Goal: Transaction & Acquisition: Purchase product/service

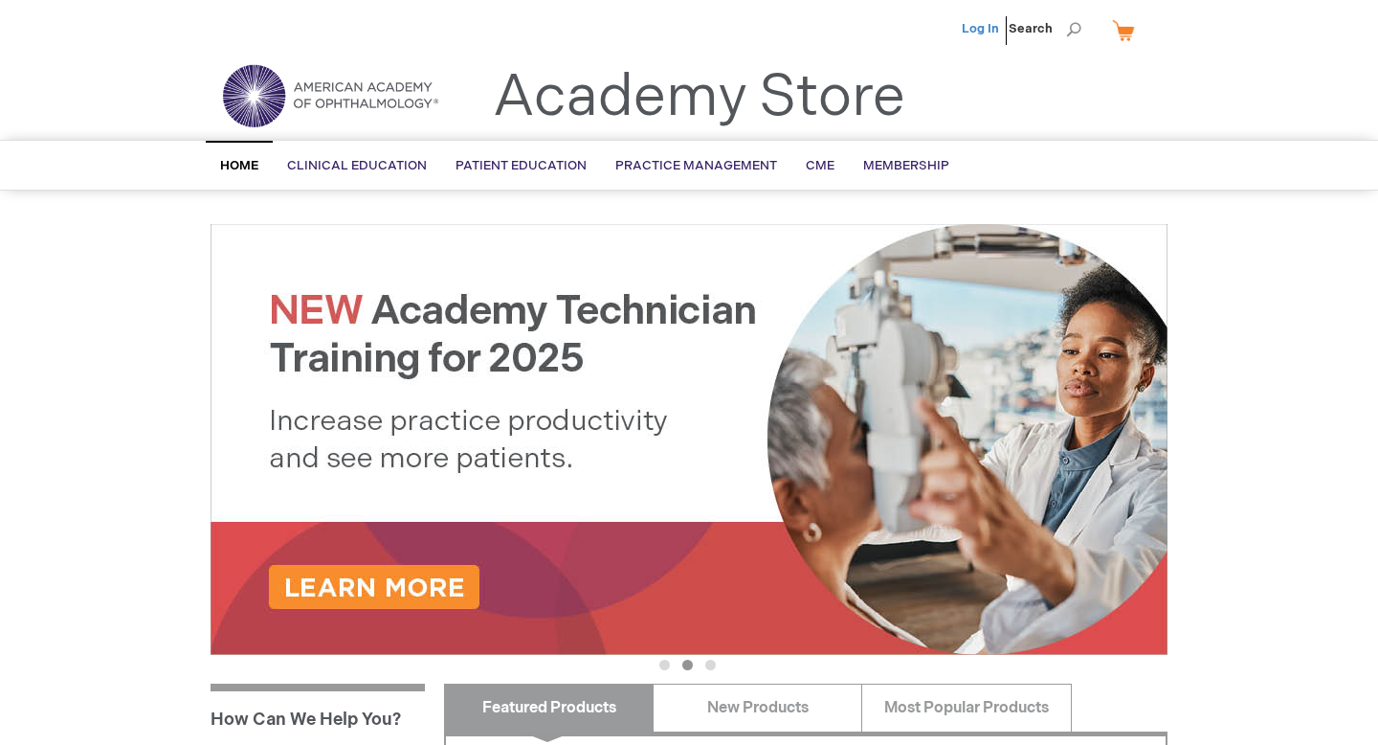
click at [981, 34] on link "Log In" at bounding box center [980, 28] width 37 height 15
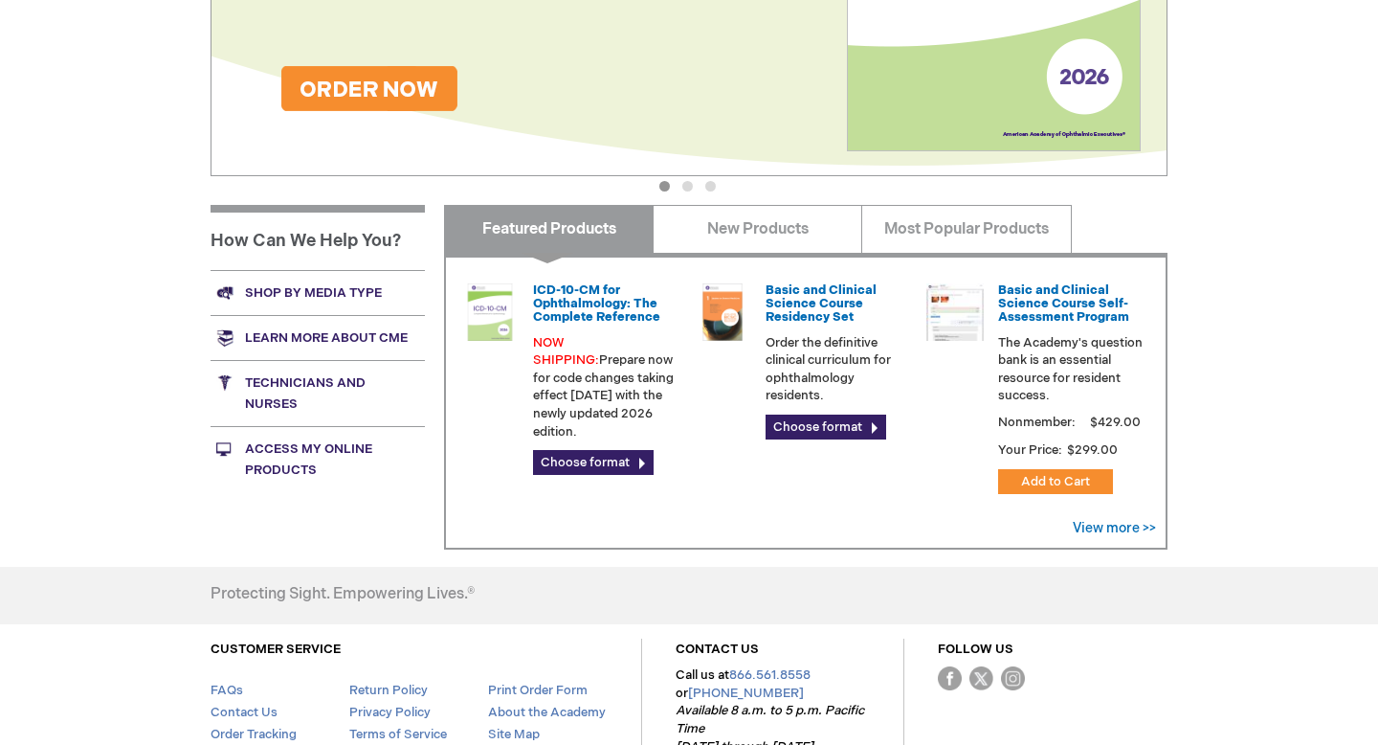
scroll to position [558, 0]
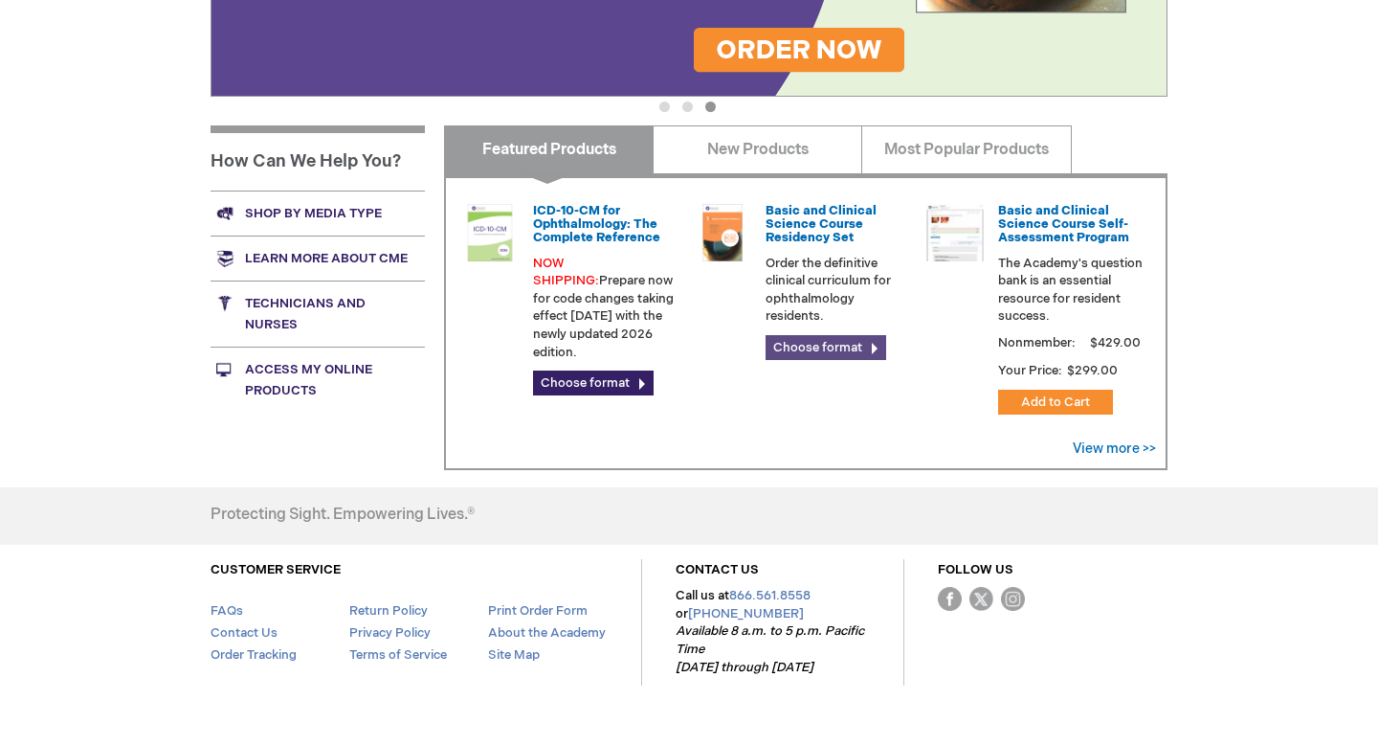
click at [816, 345] on link "Choose format" at bounding box center [826, 347] width 121 height 25
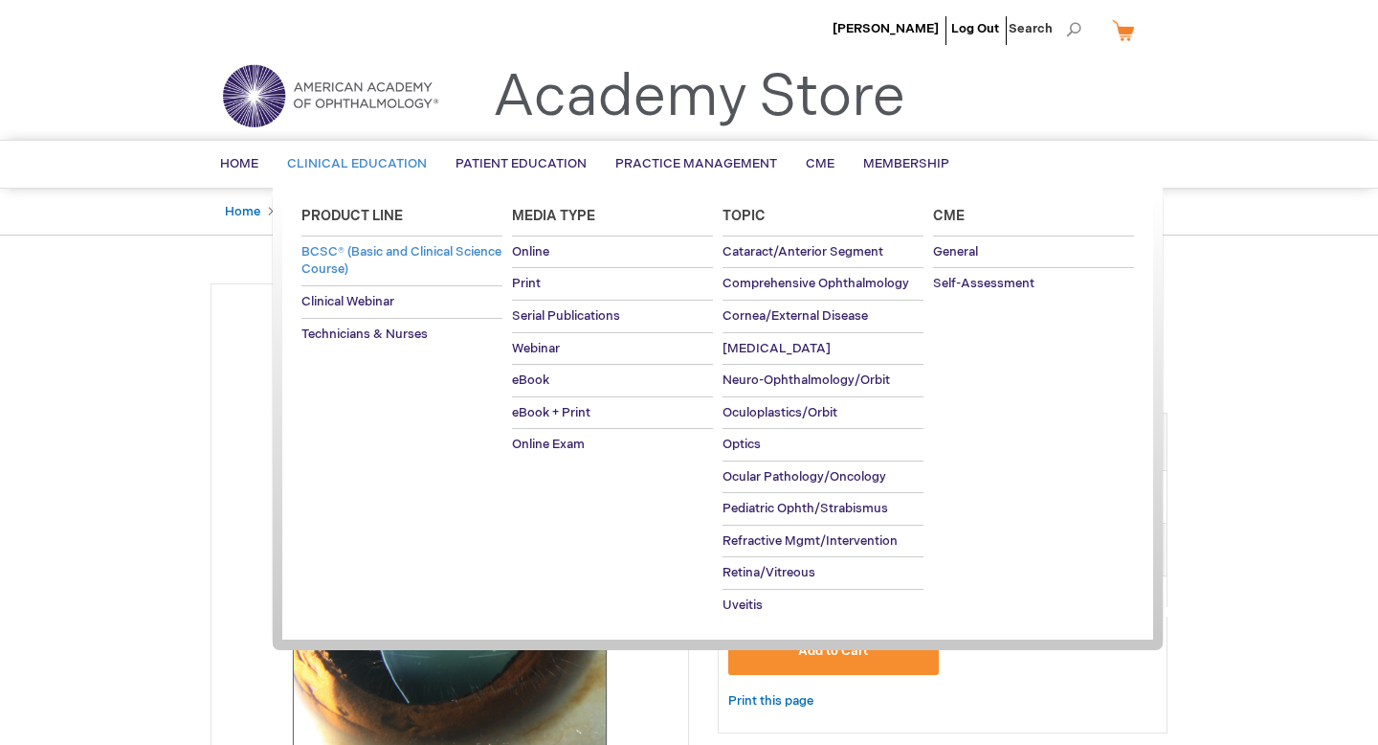
click at [370, 256] on span "BCSC® (Basic and Clinical Science Course)" at bounding box center [402, 261] width 200 height 34
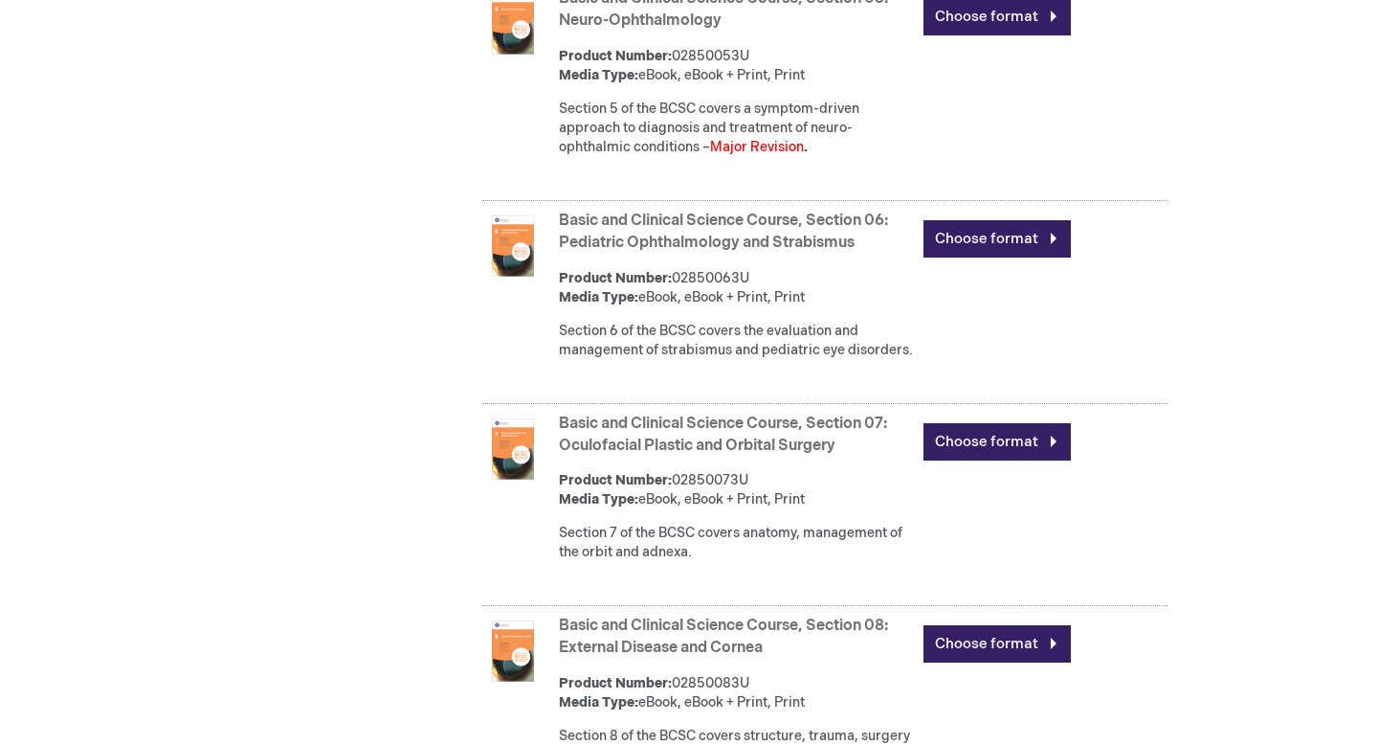
scroll to position [1826, 0]
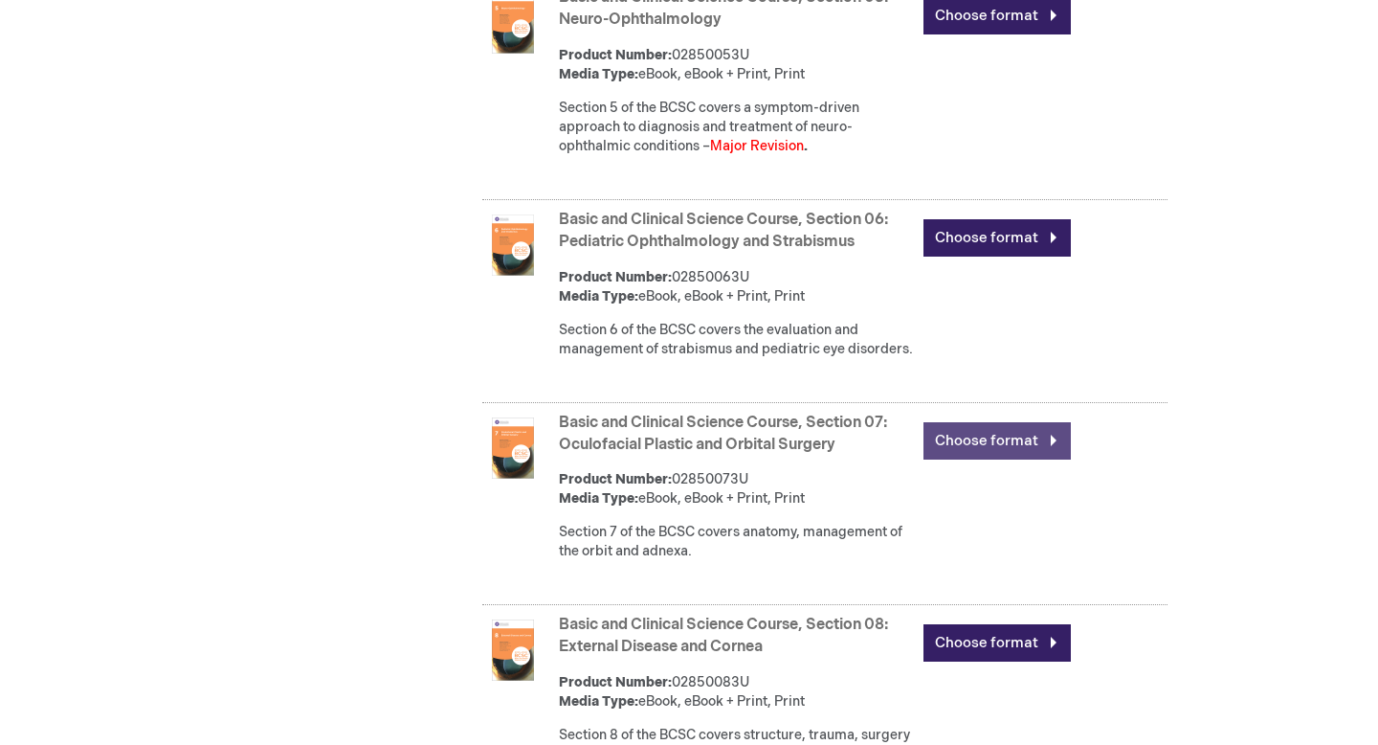
click at [974, 459] on link "Choose format" at bounding box center [997, 440] width 147 height 37
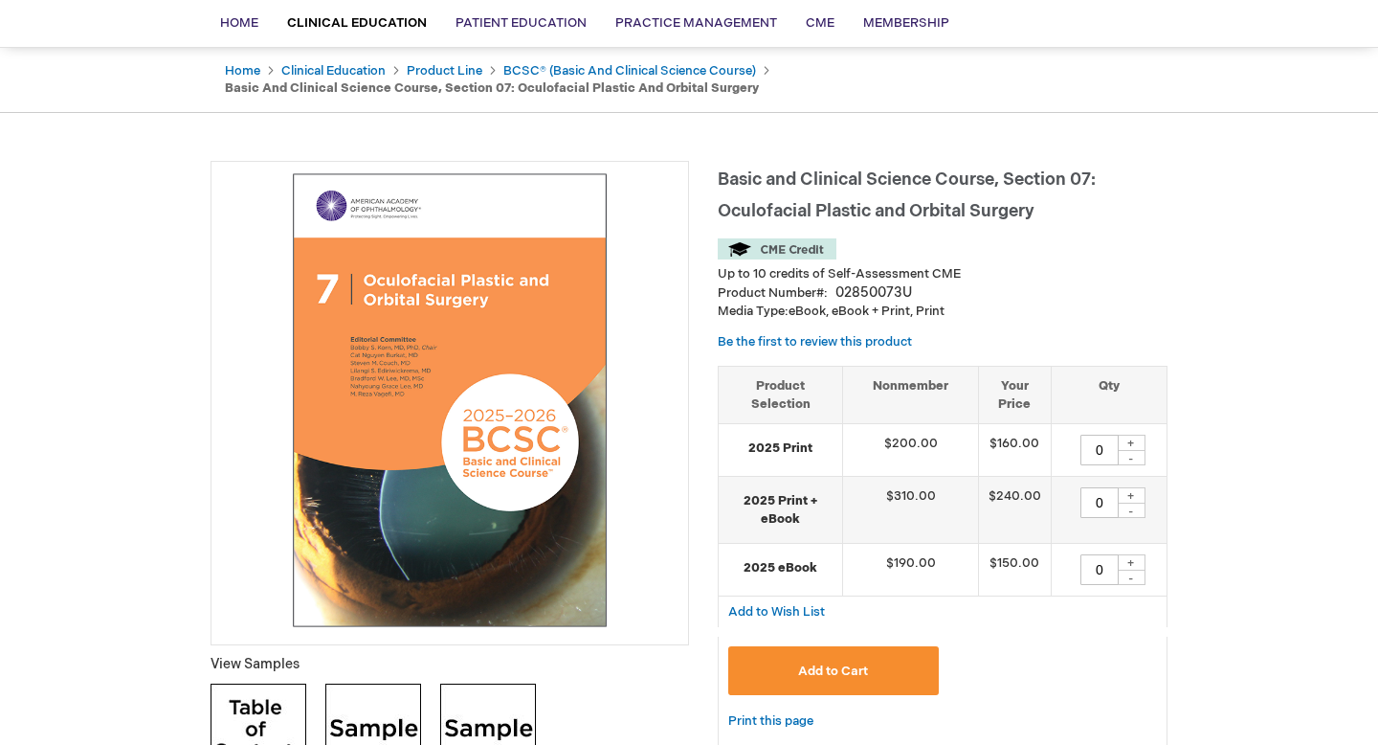
scroll to position [146, 0]
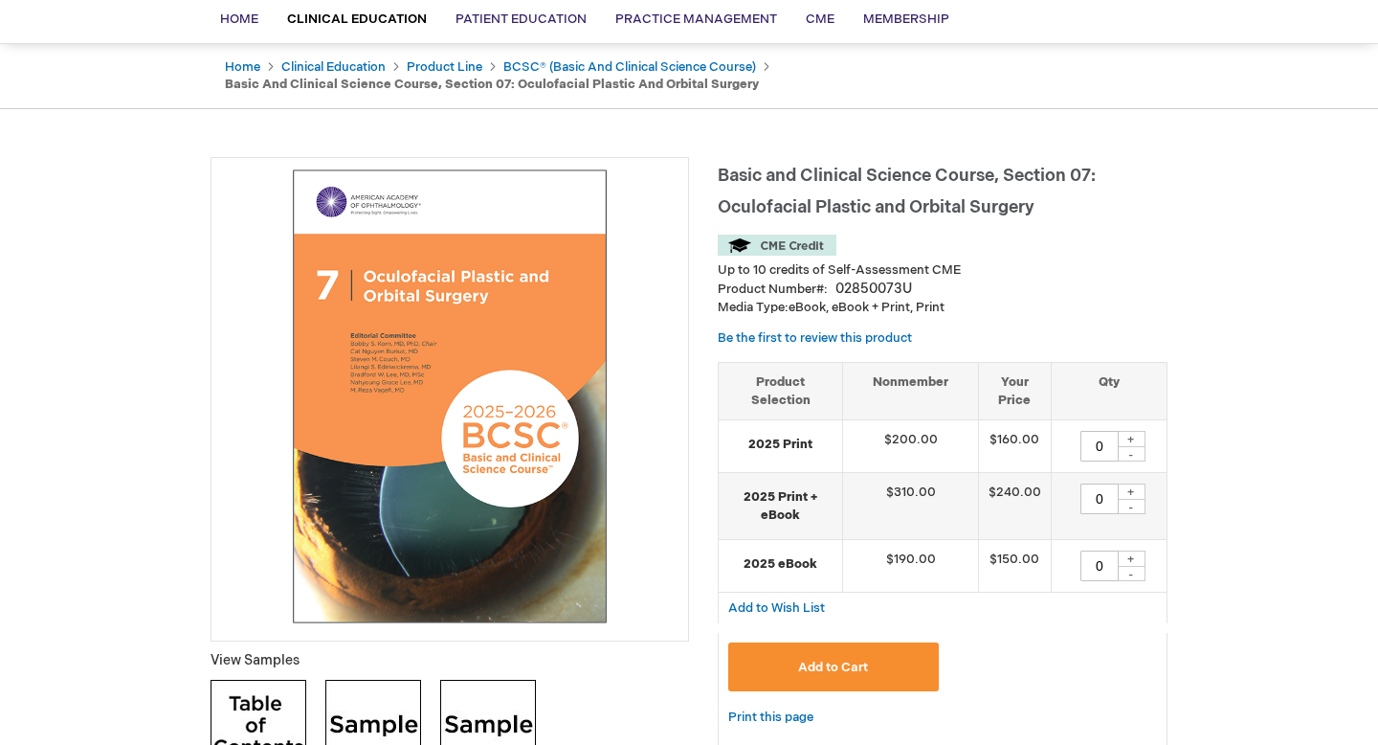
click at [1133, 557] on div "+" at bounding box center [1131, 558] width 29 height 16
type input "1"
click at [826, 666] on span "Add to Cart" at bounding box center [833, 667] width 70 height 15
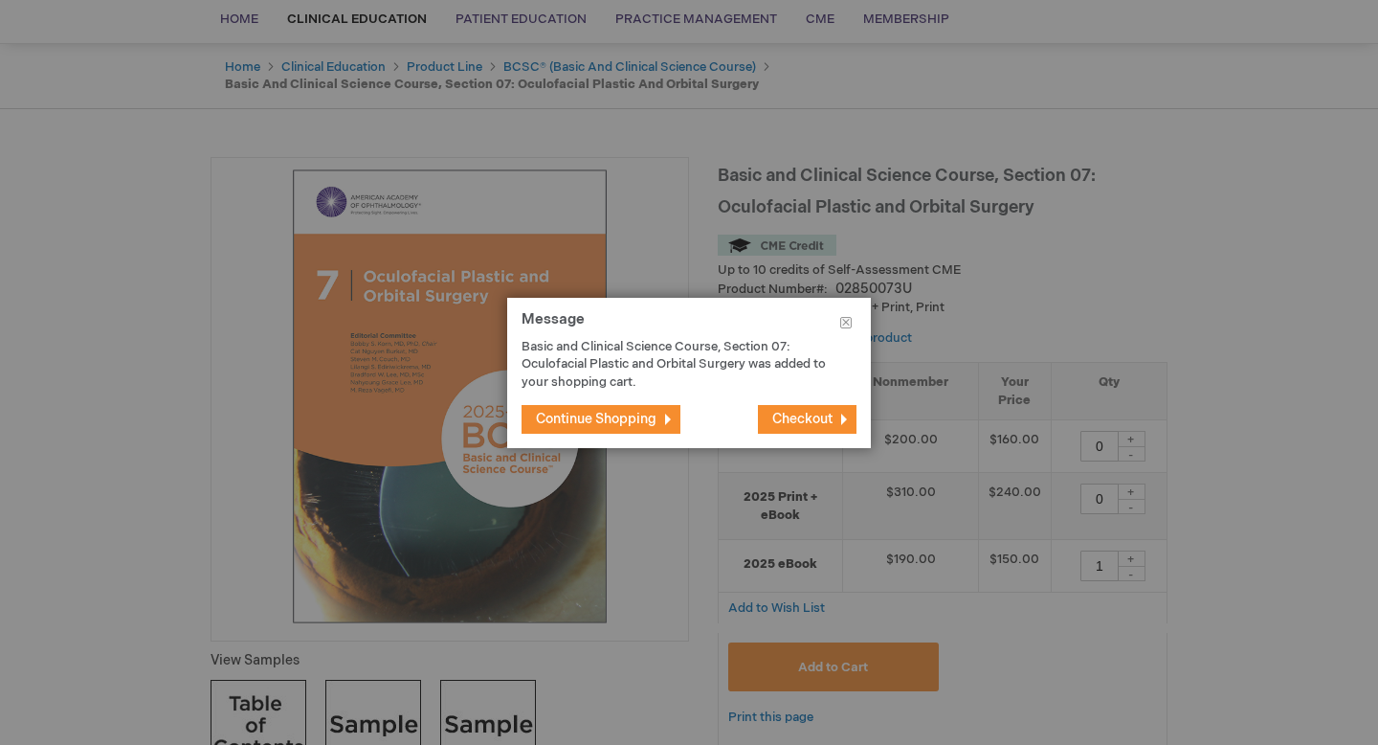
click at [813, 414] on span "Checkout" at bounding box center [803, 419] width 60 height 16
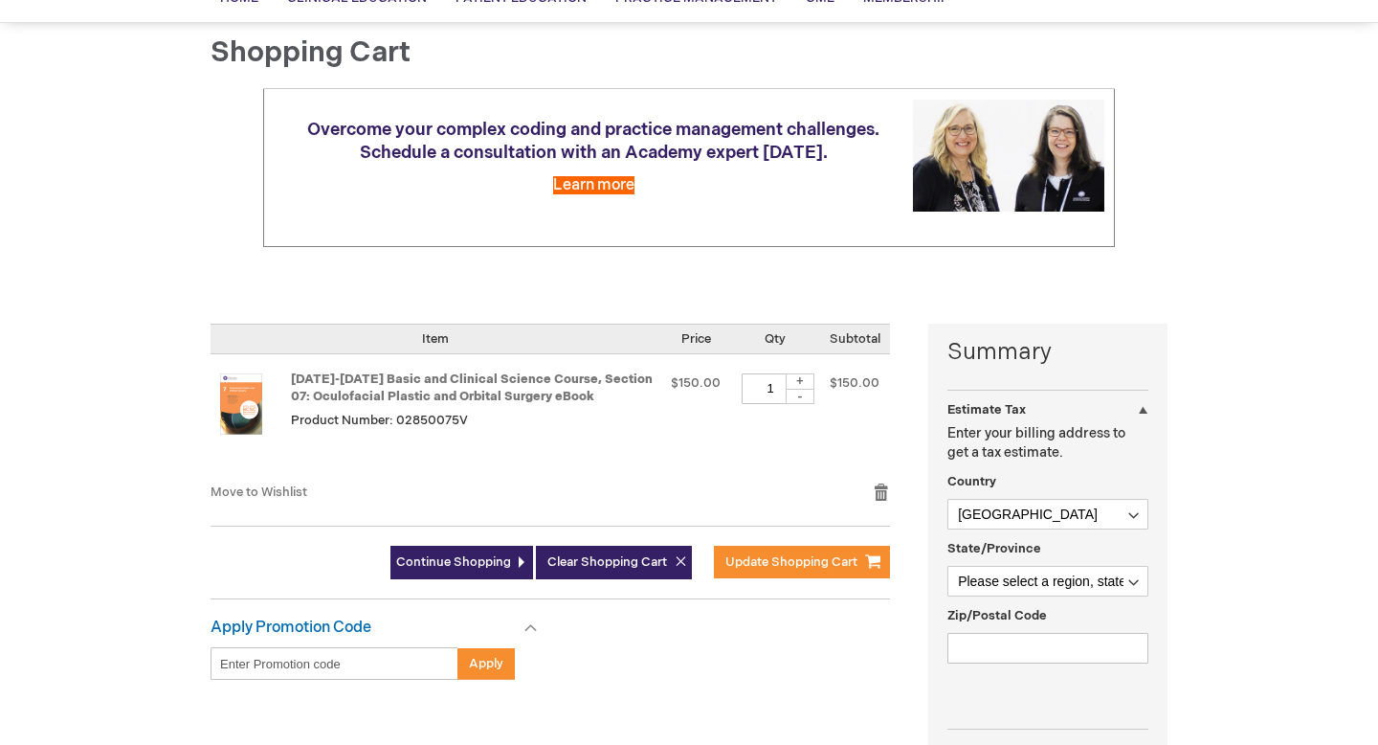
scroll to position [230, 0]
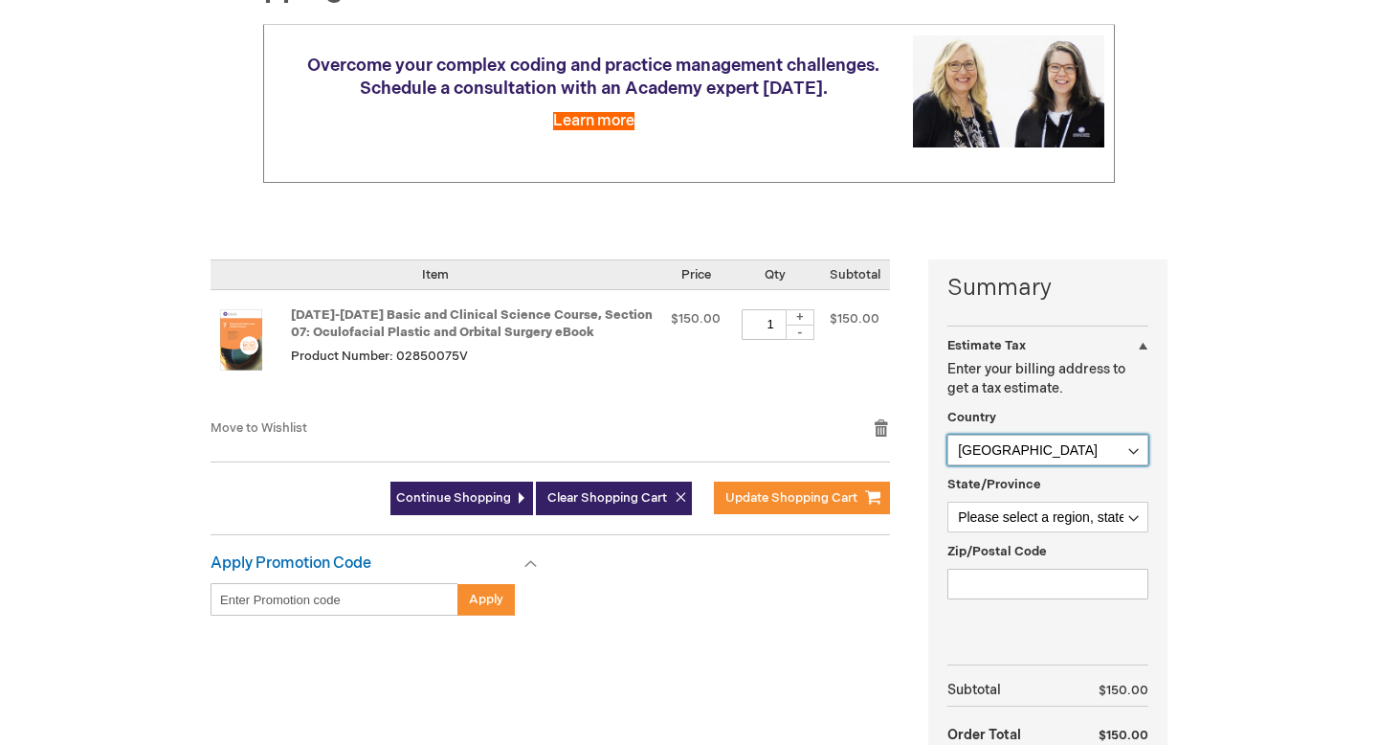
click at [1133, 452] on select "Afghanistan Åland Islands Albania Algeria American Samoa Andorra Angola Anguill…" at bounding box center [1048, 450] width 201 height 31
select select "DK"
click at [948, 435] on select "Afghanistan Åland Islands Albania Algeria American Samoa Andorra Angola Anguill…" at bounding box center [1048, 450] width 201 height 31
click at [1135, 520] on select "Please select a region, state or province. Hovedstaden Midtjylland Nordjylland …" at bounding box center [1048, 517] width 201 height 31
select select "830"
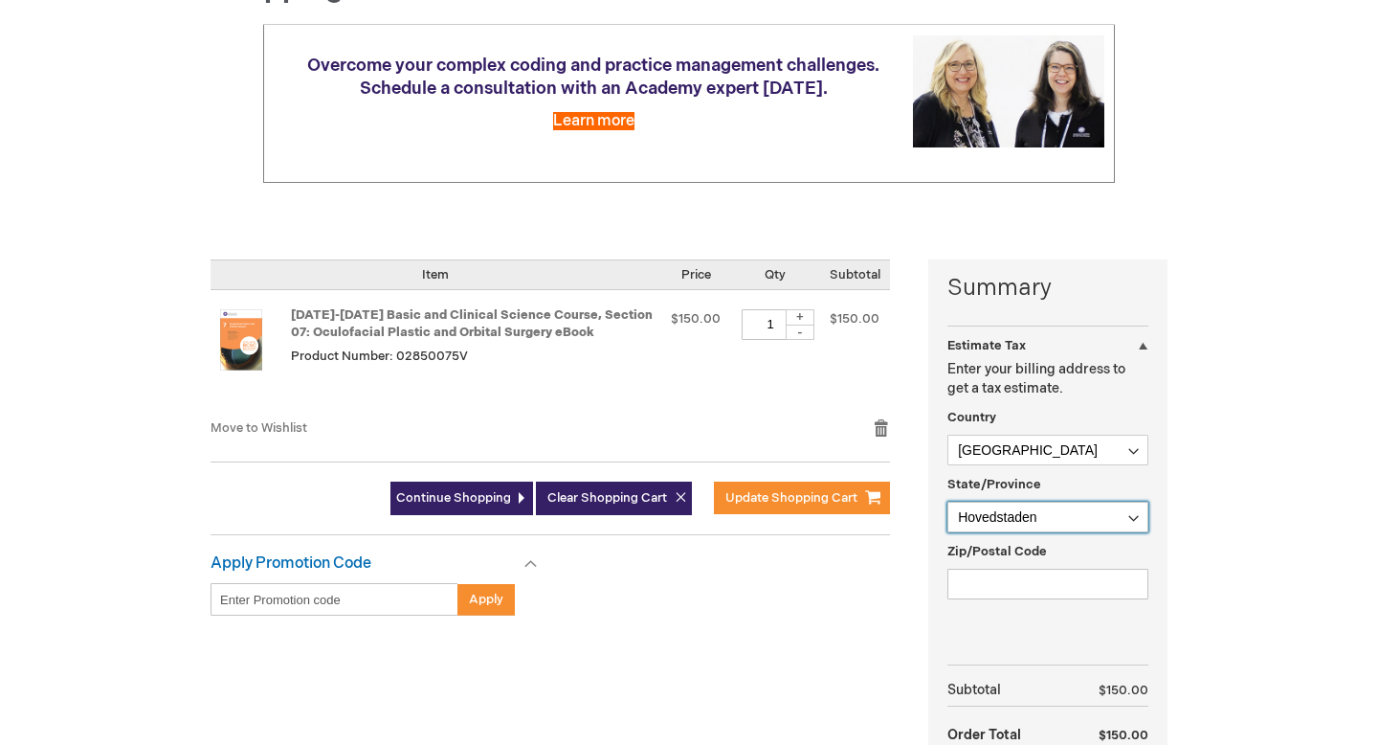
click at [948, 502] on select "Please select a region, state or province. Hovedstaden Midtjylland Nordjylland …" at bounding box center [1048, 517] width 201 height 31
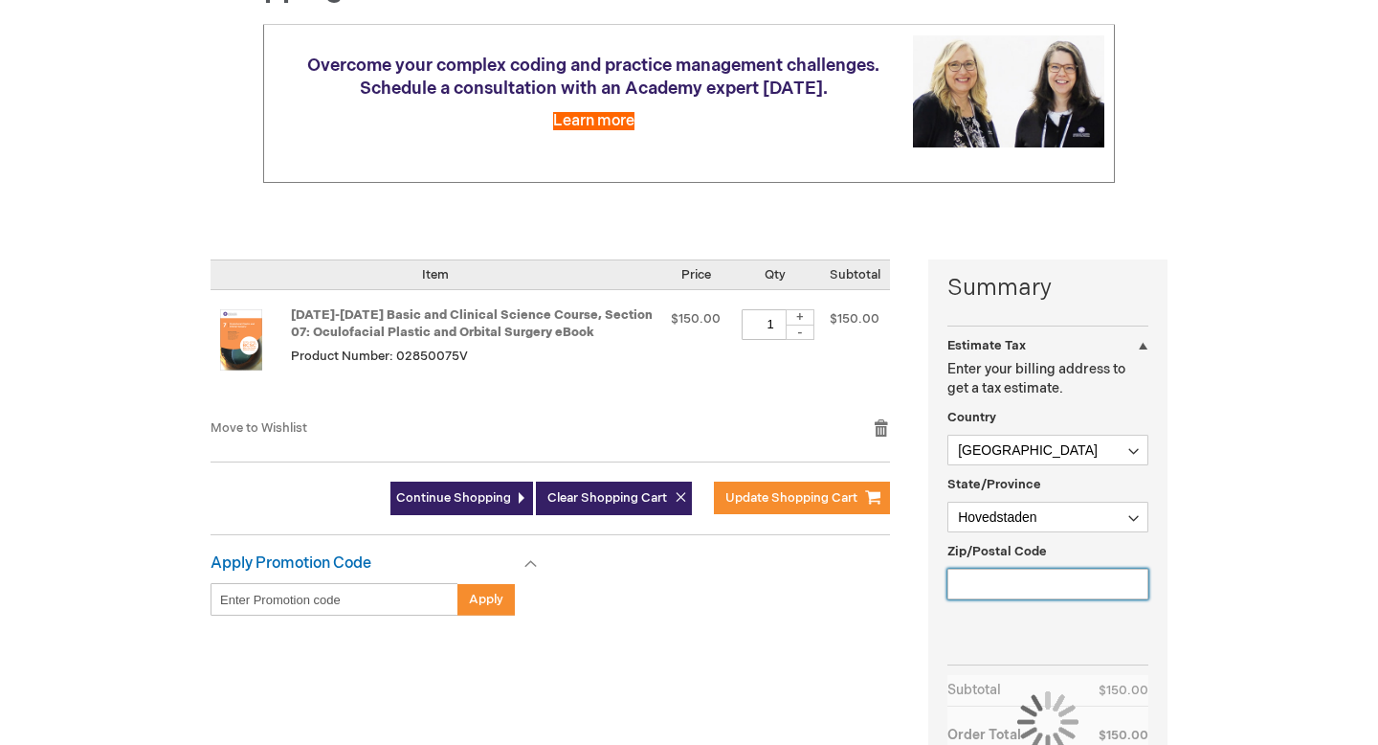
click at [1018, 585] on input "Zip/Postal Code" at bounding box center [1048, 584] width 201 height 31
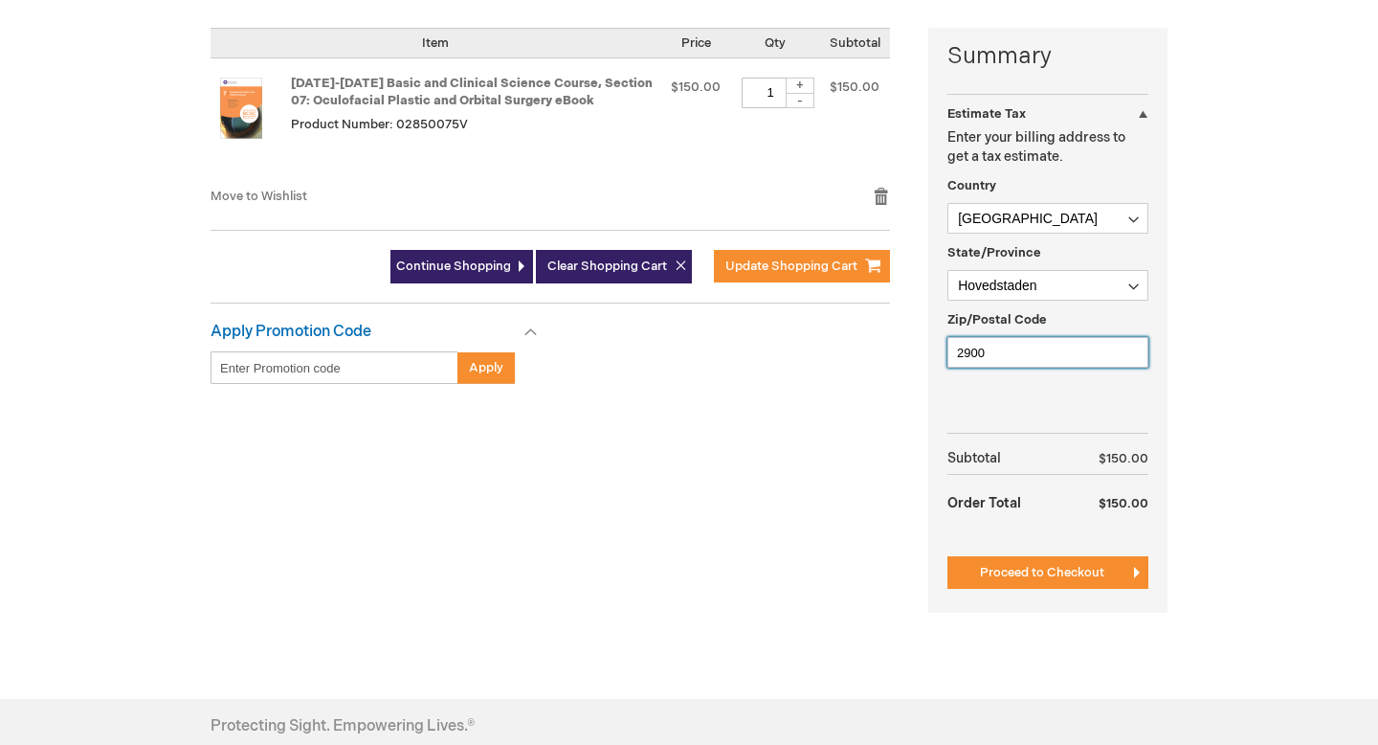
scroll to position [469, 0]
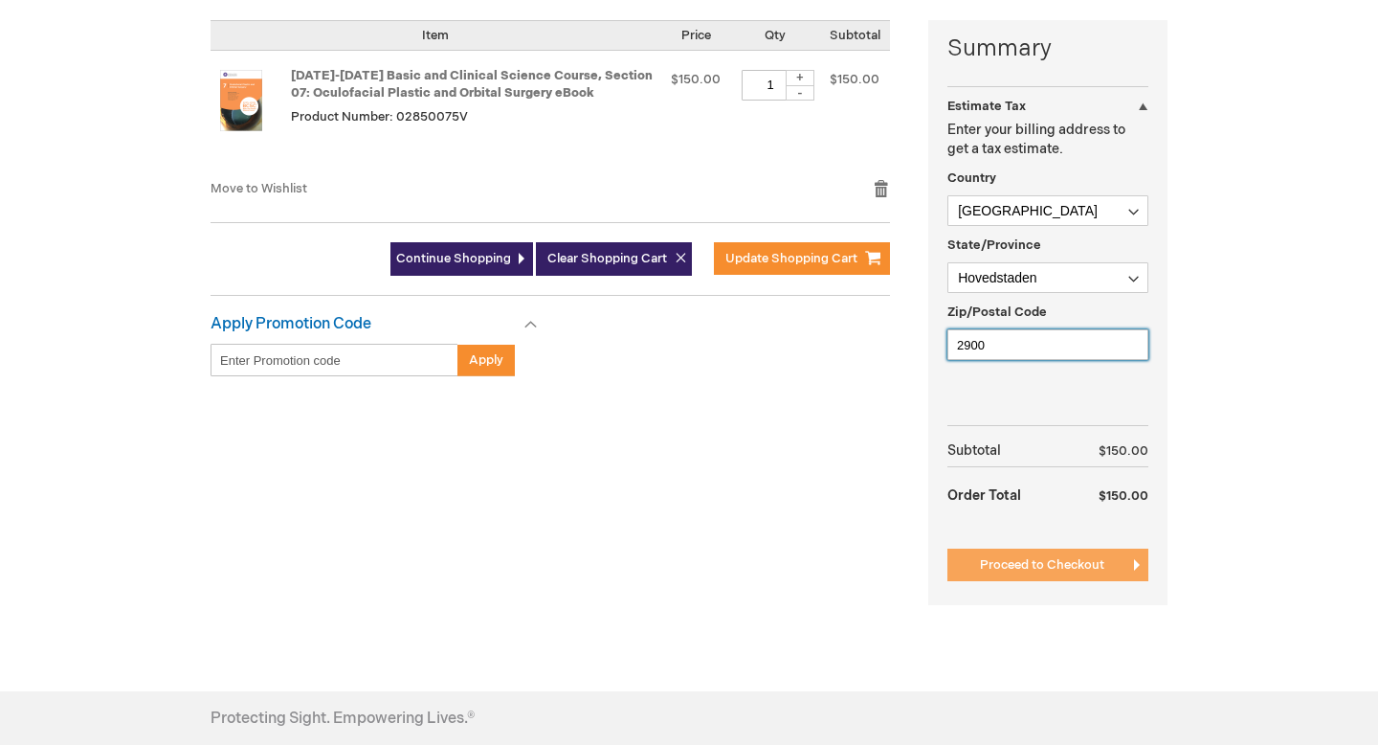
type input "2900"
click at [1061, 571] on span "Proceed to Checkout" at bounding box center [1042, 564] width 124 height 15
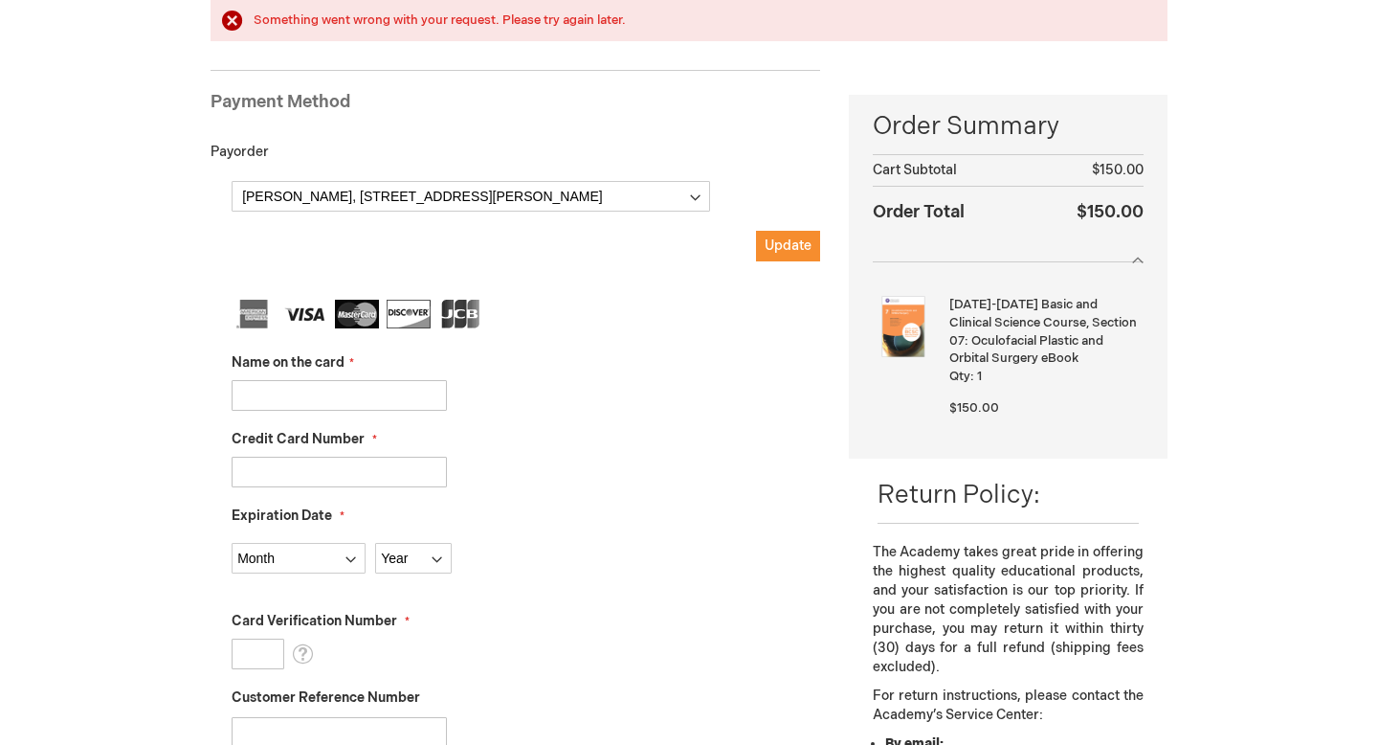
scroll to position [312, 0]
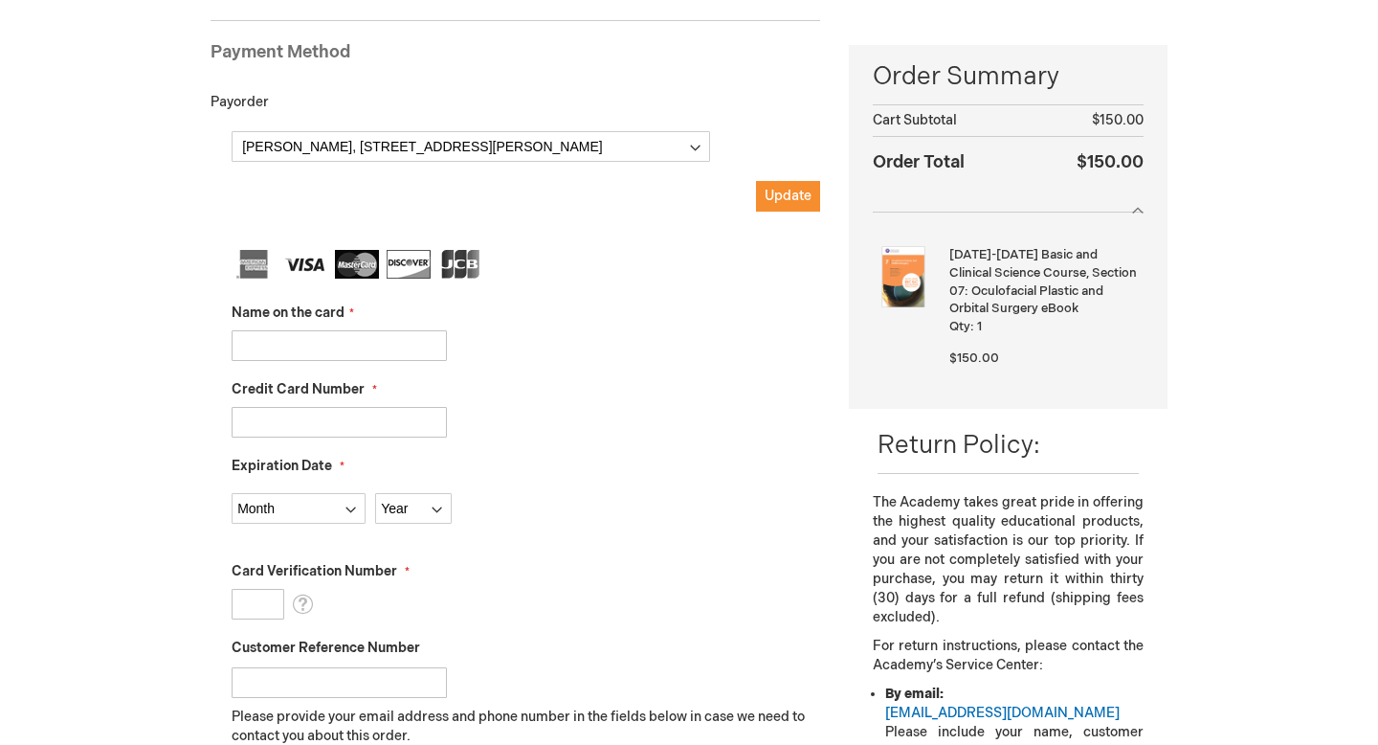
click at [281, 352] on input "Name on the card" at bounding box center [339, 345] width 215 height 31
type input "[PERSON_NAME]"
click at [355, 424] on input "Credit Card Number" at bounding box center [339, 422] width 215 height 31
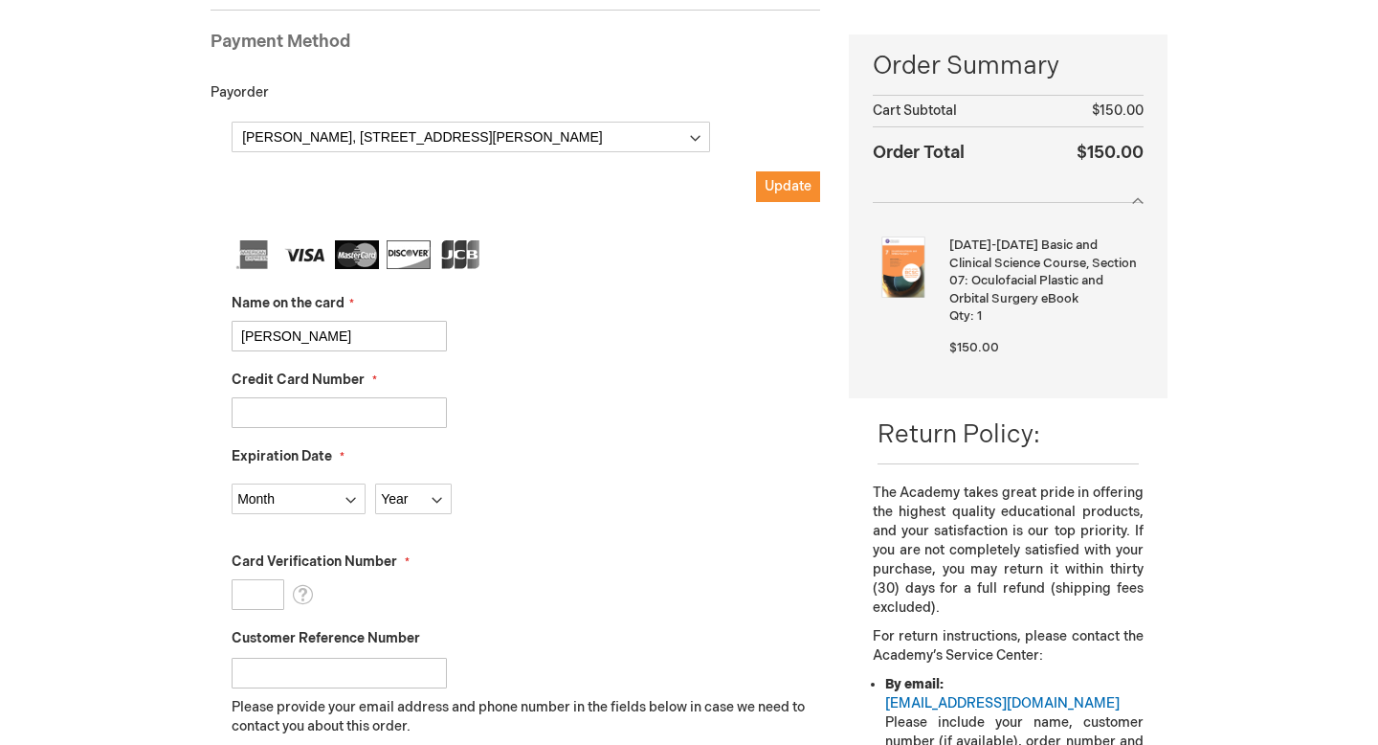
scroll to position [262, 0]
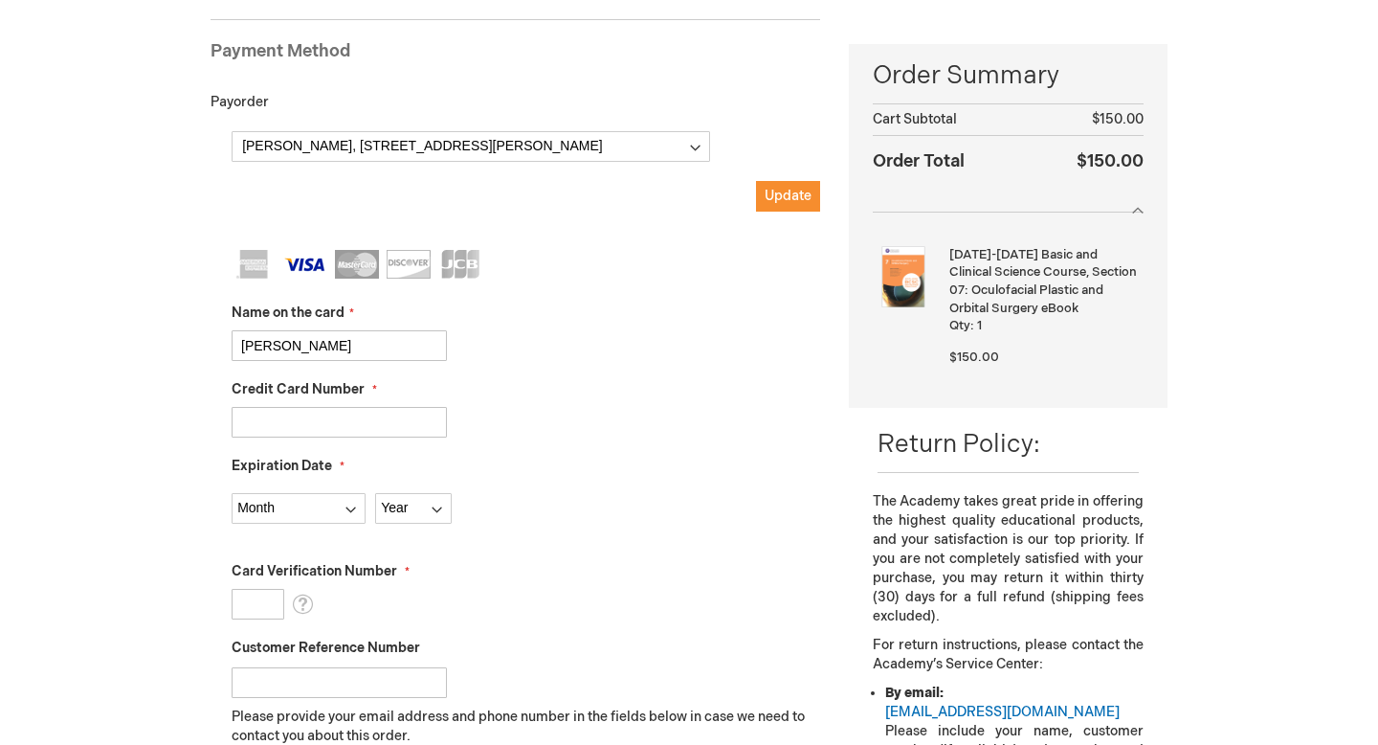
type input "4571677139483032"
click at [352, 510] on select "Month 01 - January 02 - February 03 - March 04 - April 05 - May 06 - June 07 - …" at bounding box center [299, 508] width 134 height 31
select select "9"
click at [232, 493] on select "Month 01 - January 02 - February 03 - March 04 - April 05 - May 06 - June 07 - …" at bounding box center [299, 508] width 134 height 31
click at [436, 506] on select "Year 2025 2026 2027 2028 2029 2030 2031 2032 2033 2034 2035" at bounding box center [413, 508] width 77 height 31
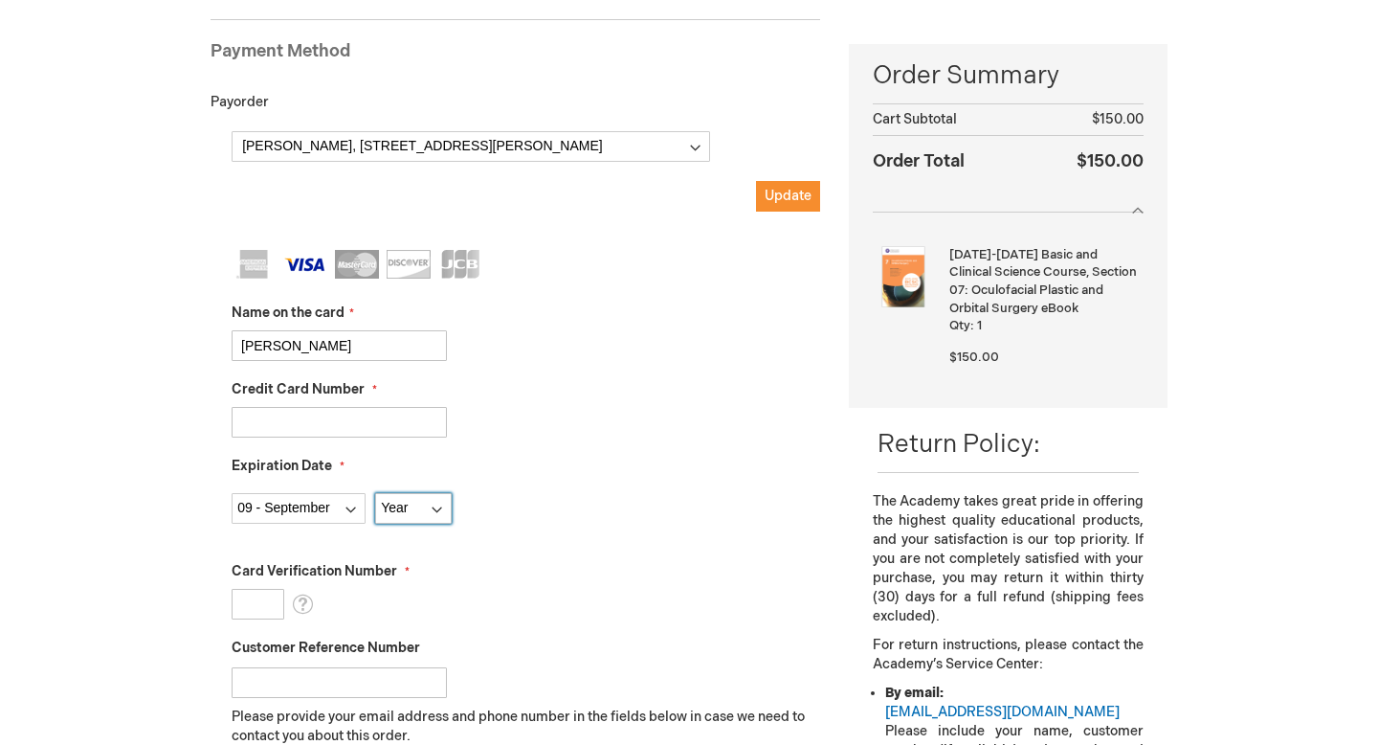
select select "2028"
click at [375, 493] on select "Year 2025 2026 2027 2028 2029 2030 2031 2032 2033 2034 2035" at bounding box center [413, 508] width 77 height 31
click at [272, 606] on input "Card Verification Number" at bounding box center [258, 604] width 53 height 31
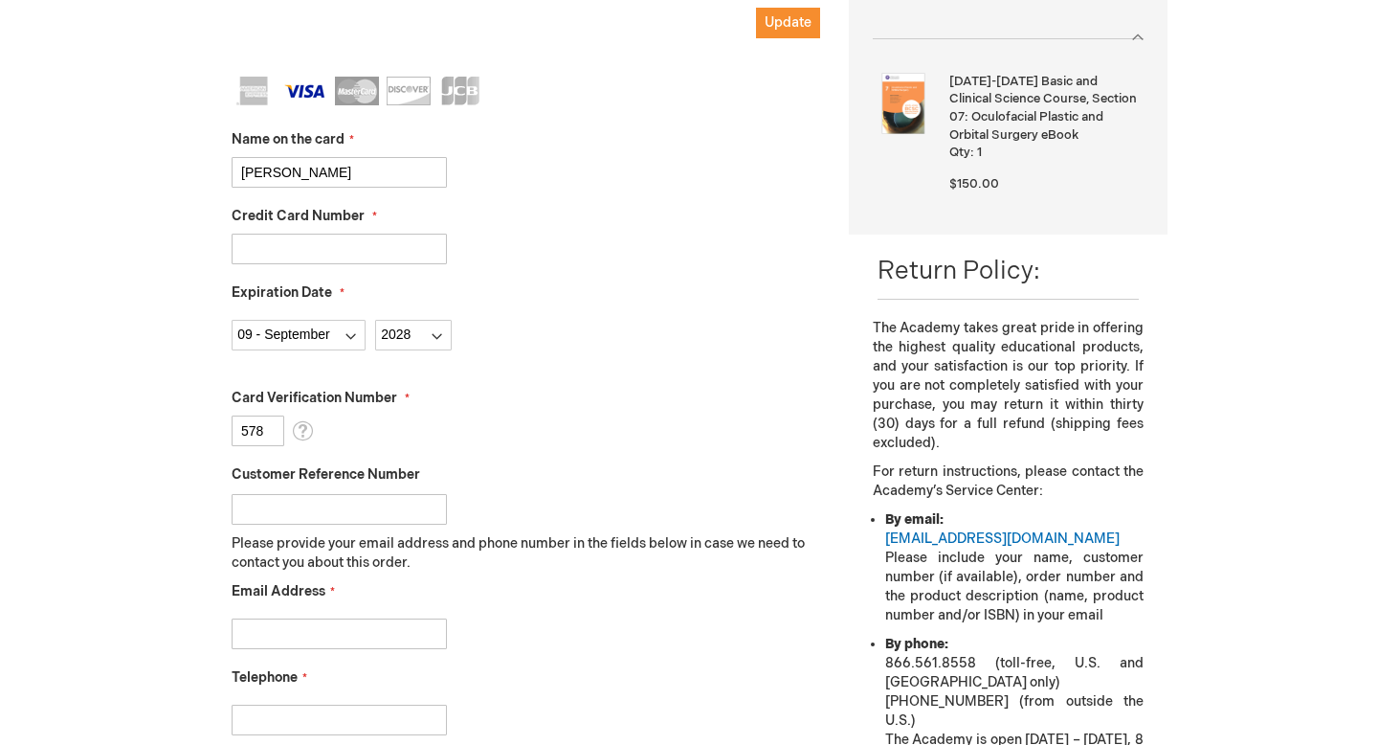
scroll to position [490, 0]
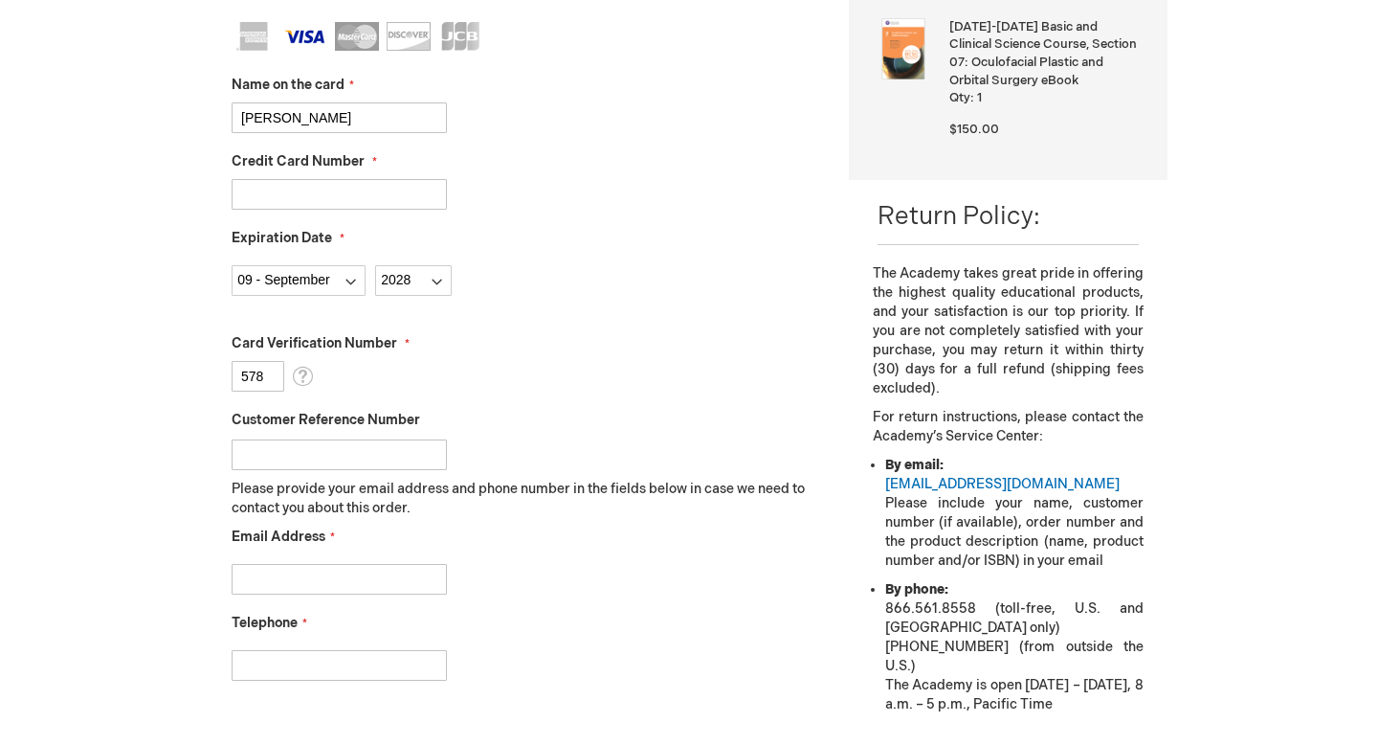
type input "578"
click at [260, 584] on input "Email Address" at bounding box center [339, 579] width 215 height 31
type input "jakob.bennike.md@gmail.com"
type input "31686112"
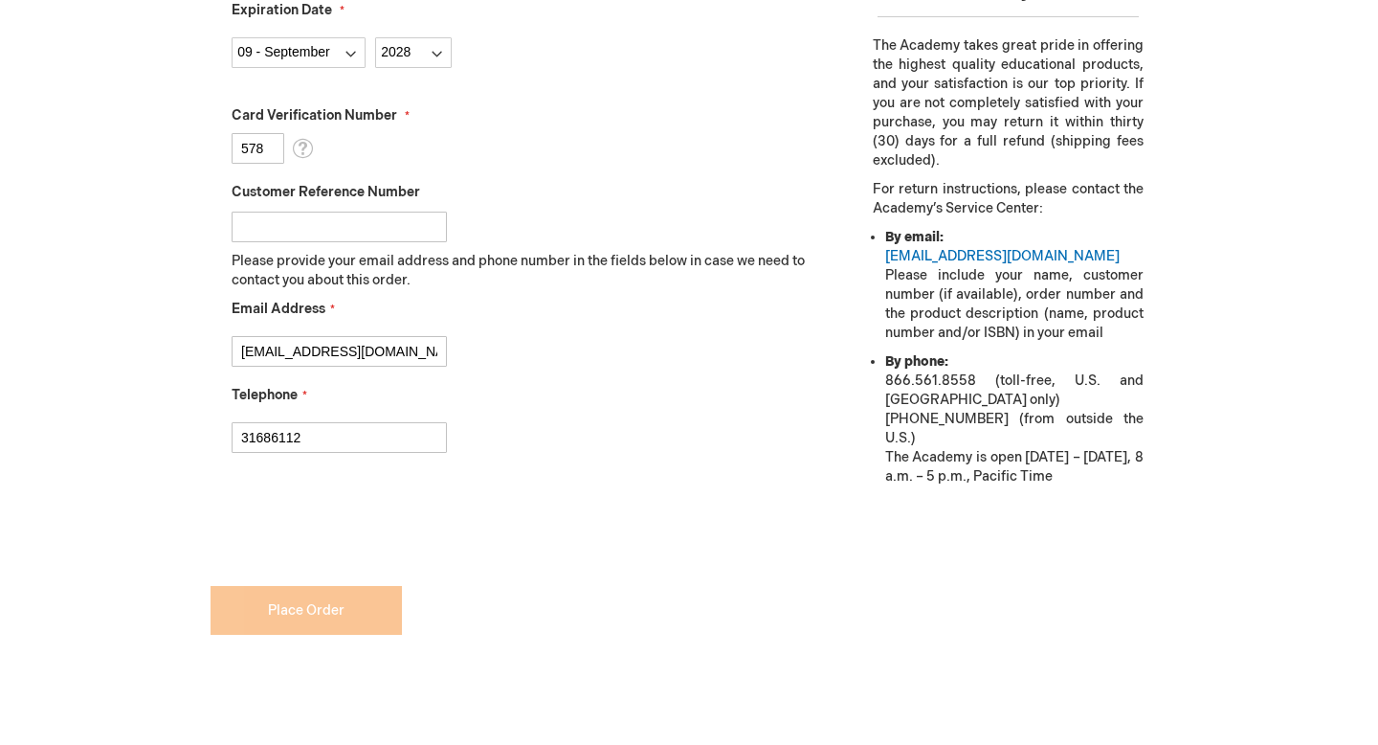
scroll to position [719, 0]
checkbox input "true"
click at [271, 141] on input "578" at bounding box center [258, 147] width 53 height 31
type input "581"
click at [509, 167] on fieldset "Name on the card Jakob Bennike Credit Card Number 4571677139483032 Expiration D…" at bounding box center [526, 132] width 589 height 678
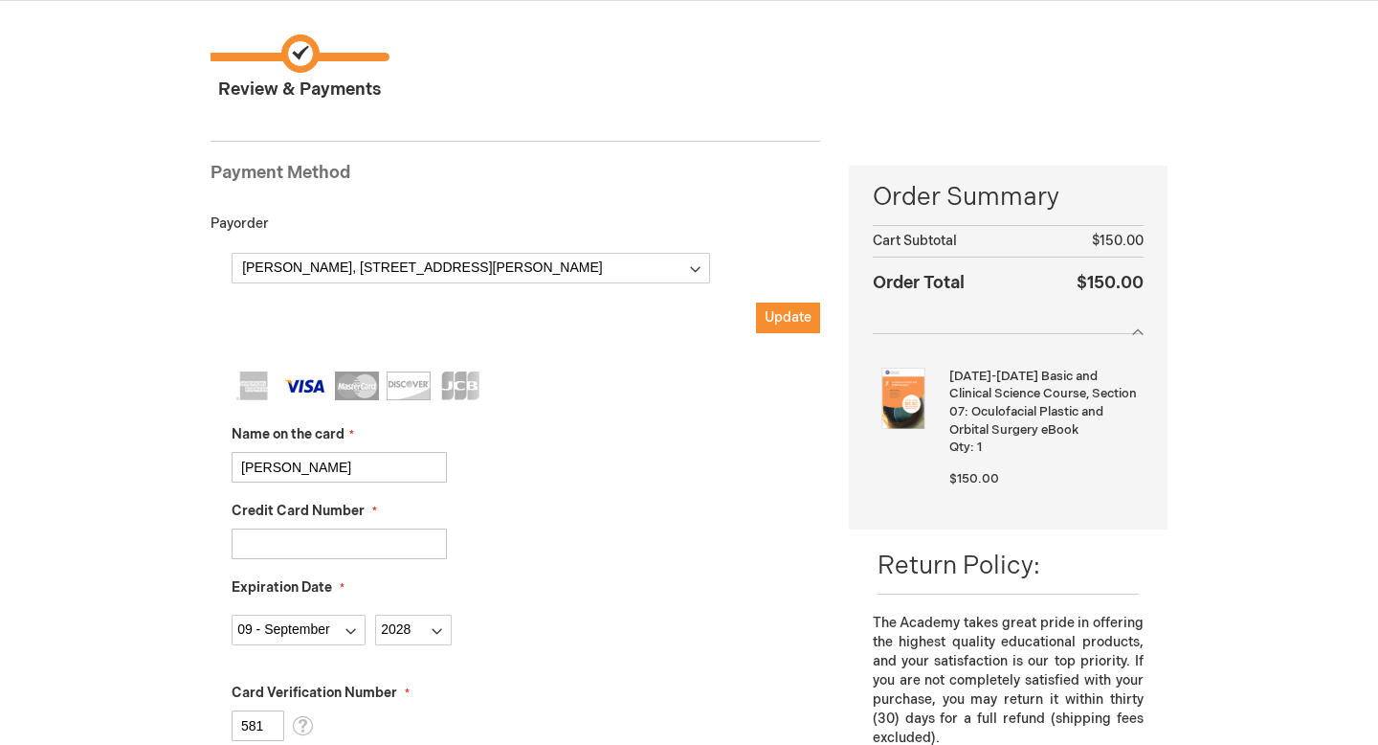
scroll to position [0, 0]
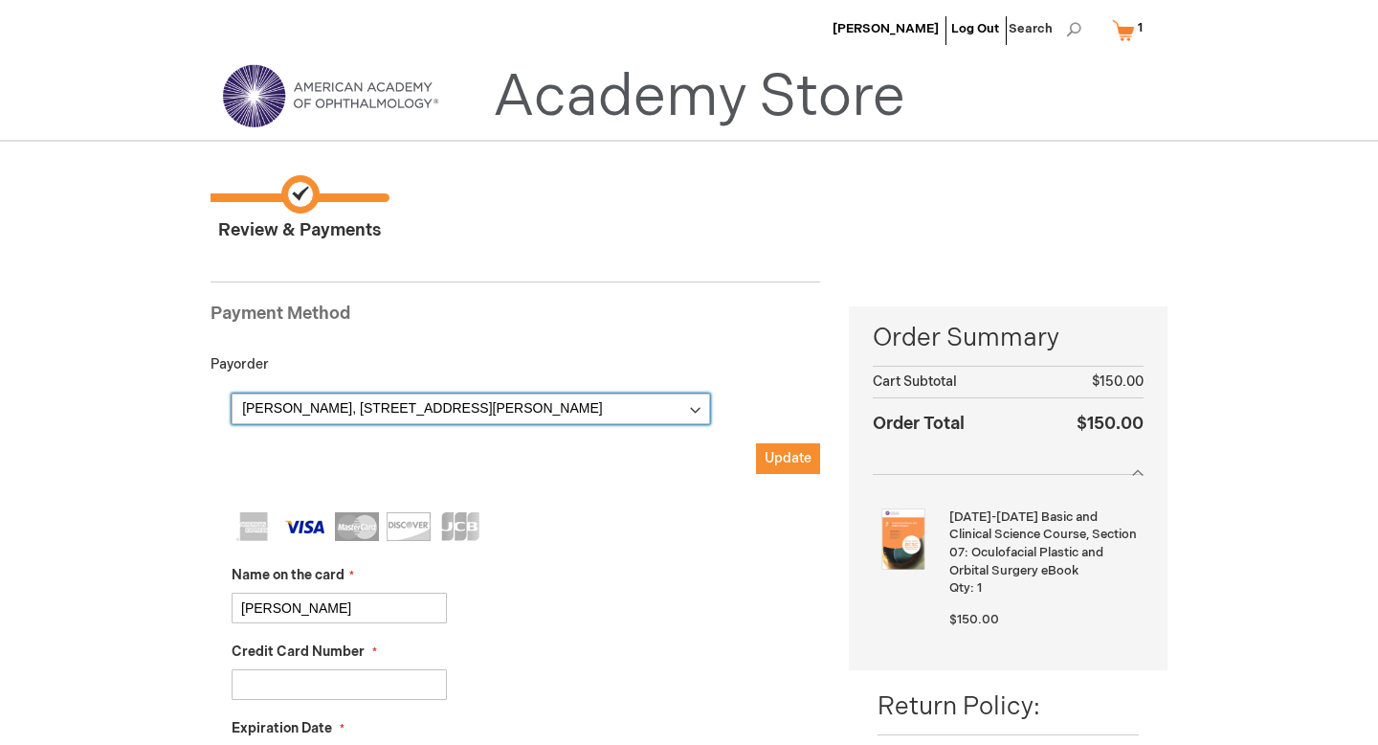
click at [694, 406] on select "Jakob Bennike, 64 Al Razi bldg., Block C, 3rd floor , Dubai, , United Arab Emir…" at bounding box center [471, 408] width 479 height 31
click select "Jakob Bennike, 64 Al Razi bldg., Block C, 3rd floor , Dubai, , United Arab Emir…" at bounding box center [471, 408] width 479 height 31
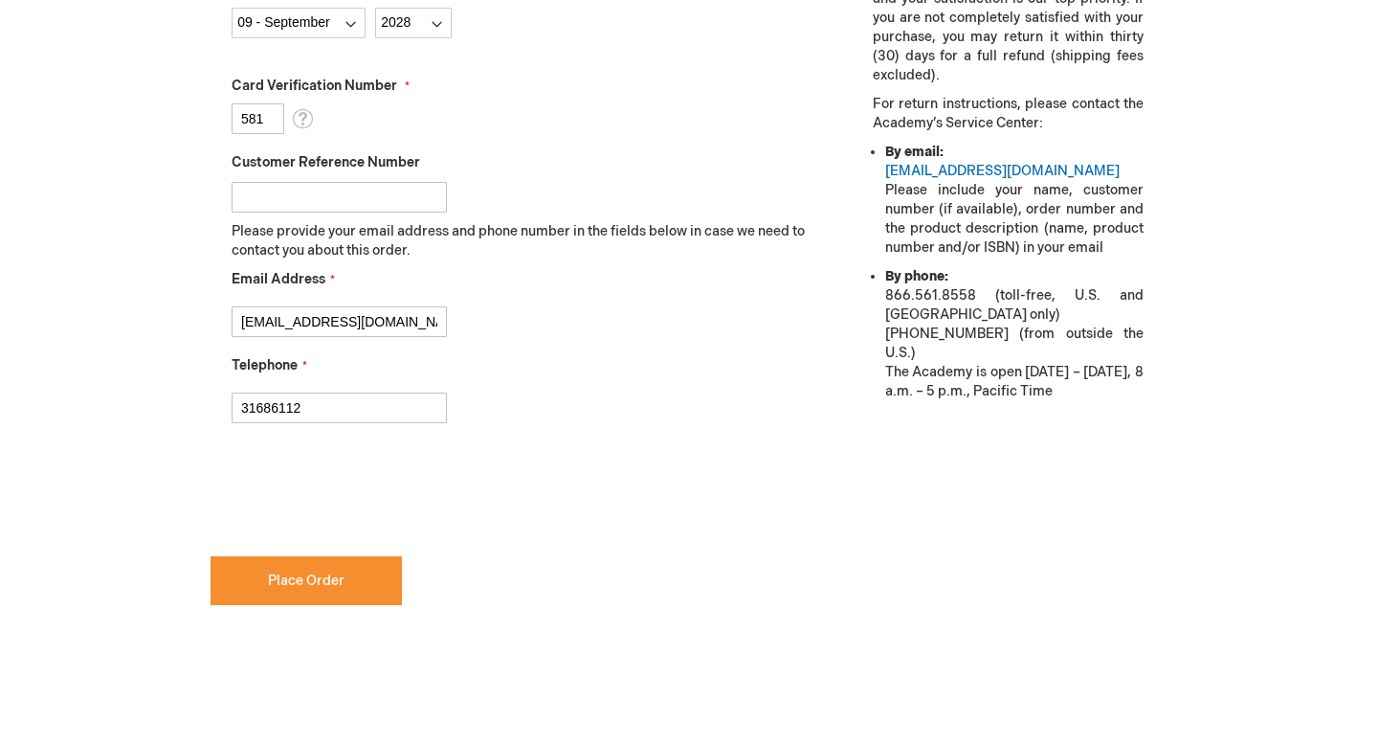
scroll to position [824, 0]
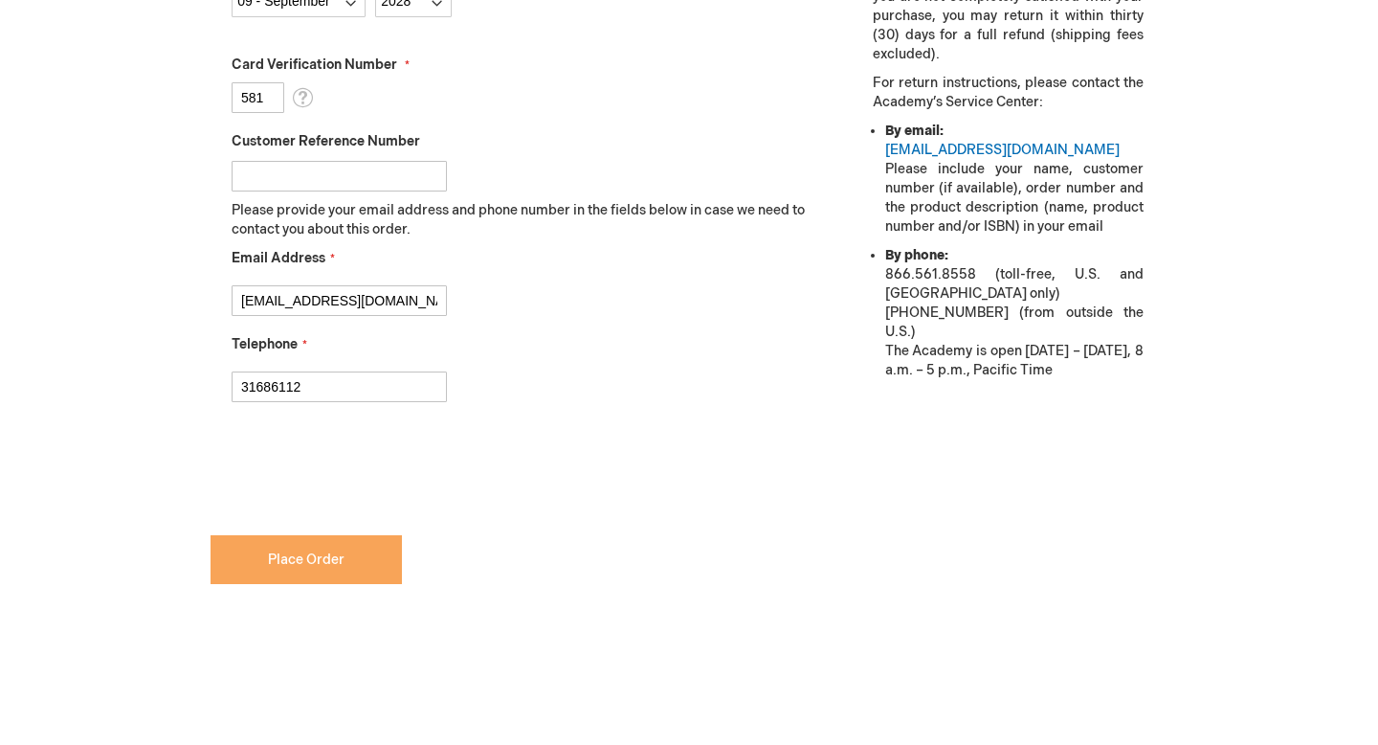
click at [297, 564] on span "Place Order" at bounding box center [306, 559] width 77 height 16
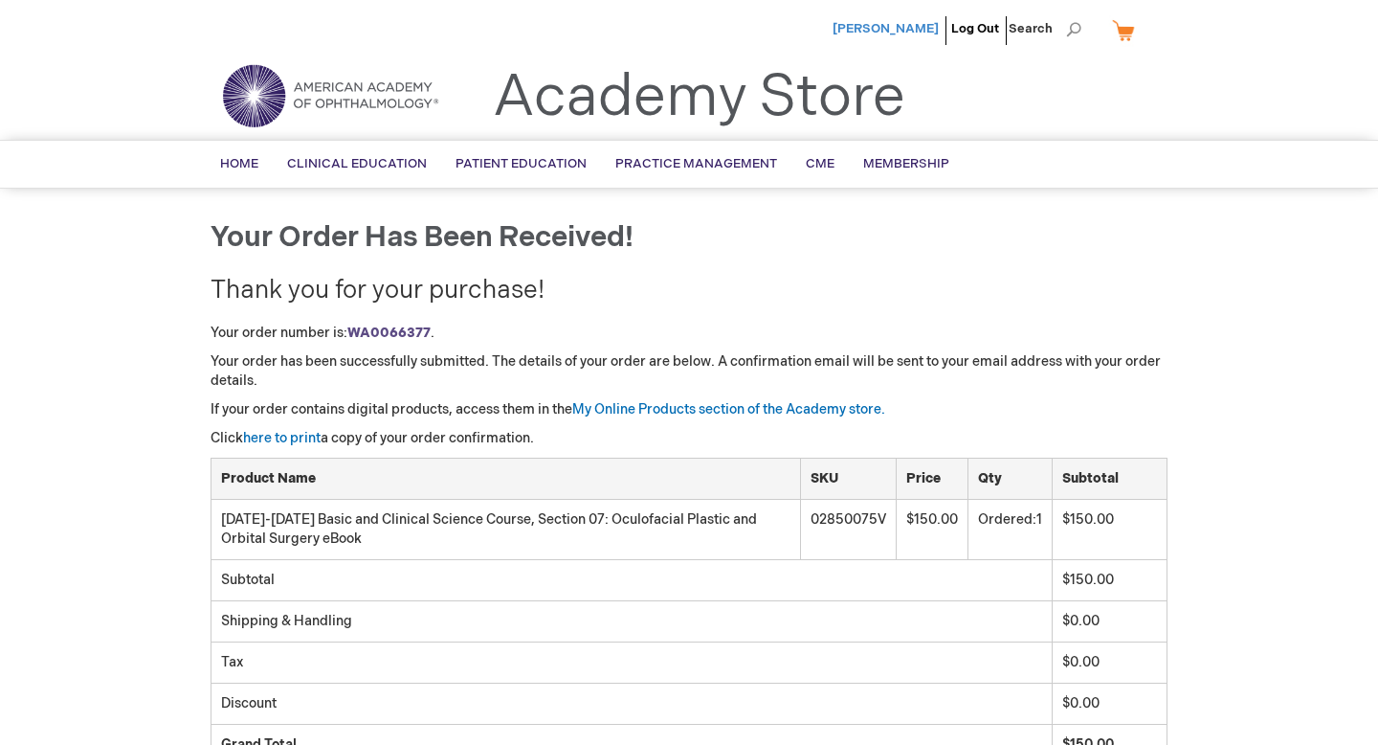
click at [914, 30] on span "[PERSON_NAME]" at bounding box center [886, 28] width 106 height 15
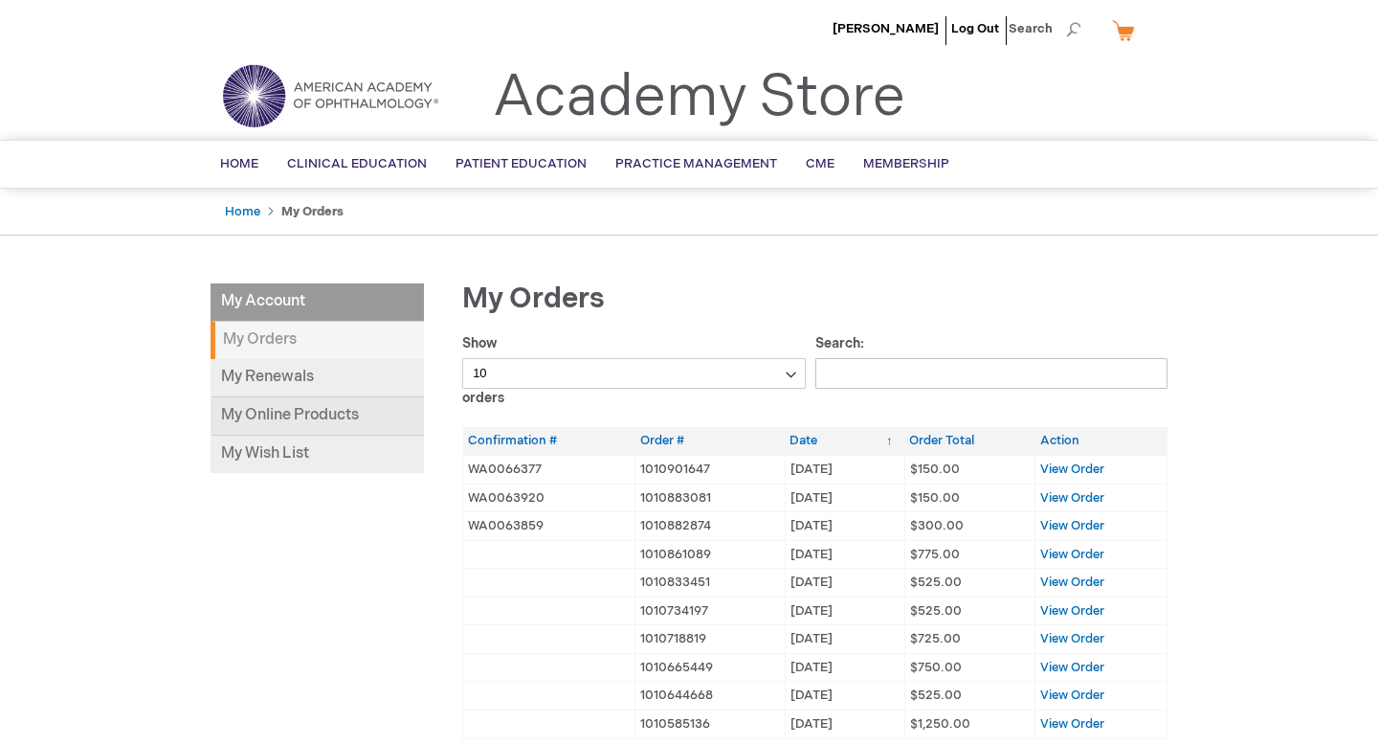
click at [283, 415] on link "My Online Products" at bounding box center [317, 416] width 213 height 38
click at [1064, 469] on span "View Order" at bounding box center [1073, 468] width 64 height 15
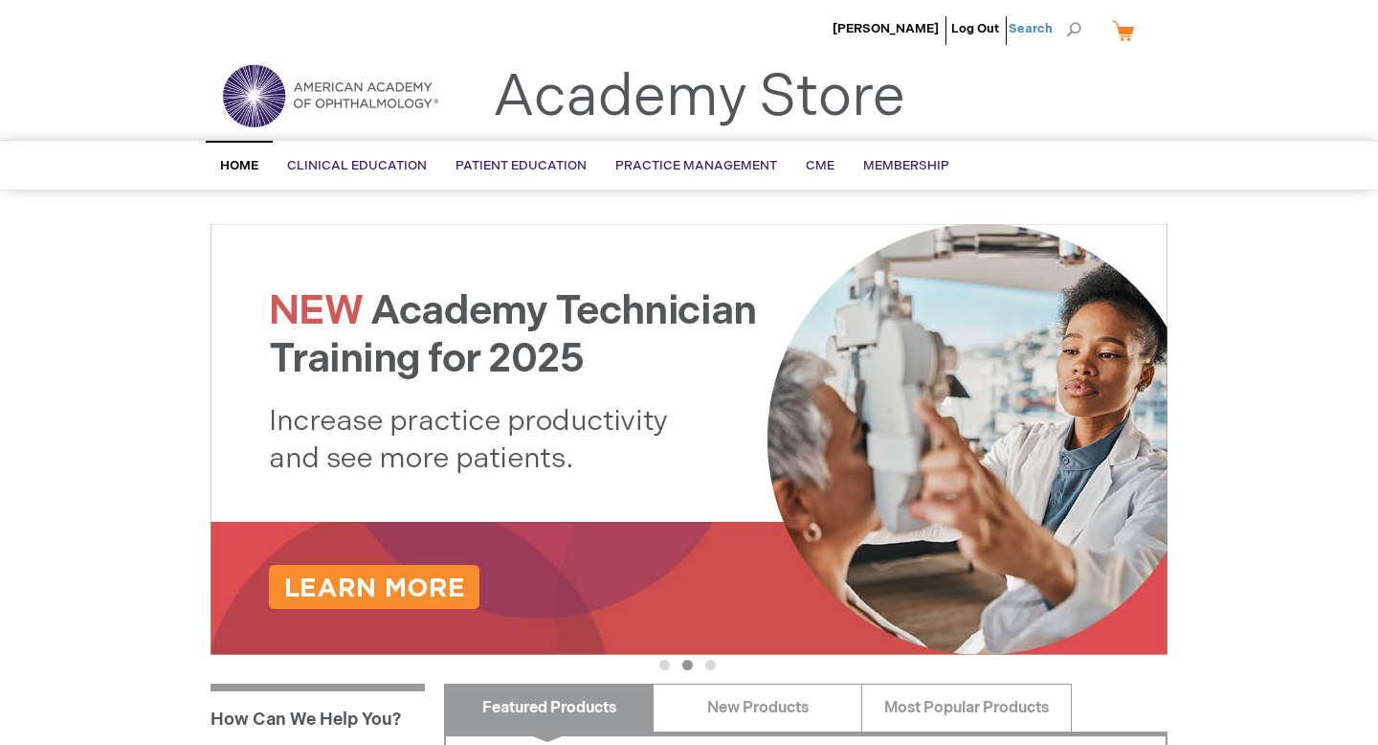
click at [1029, 31] on span "Search" at bounding box center [1045, 29] width 73 height 38
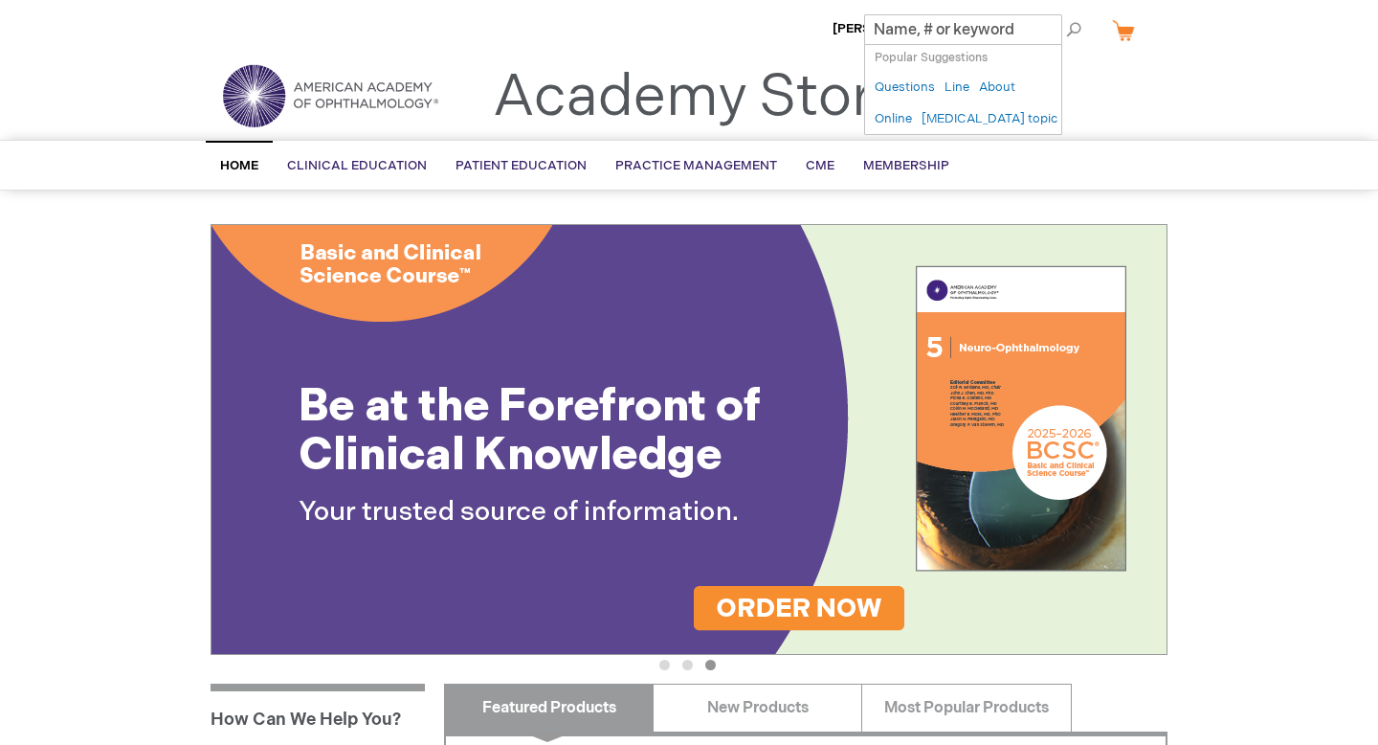
click at [1138, 89] on div "Toggle Nav Academy Store" at bounding box center [689, 103] width 986 height 73
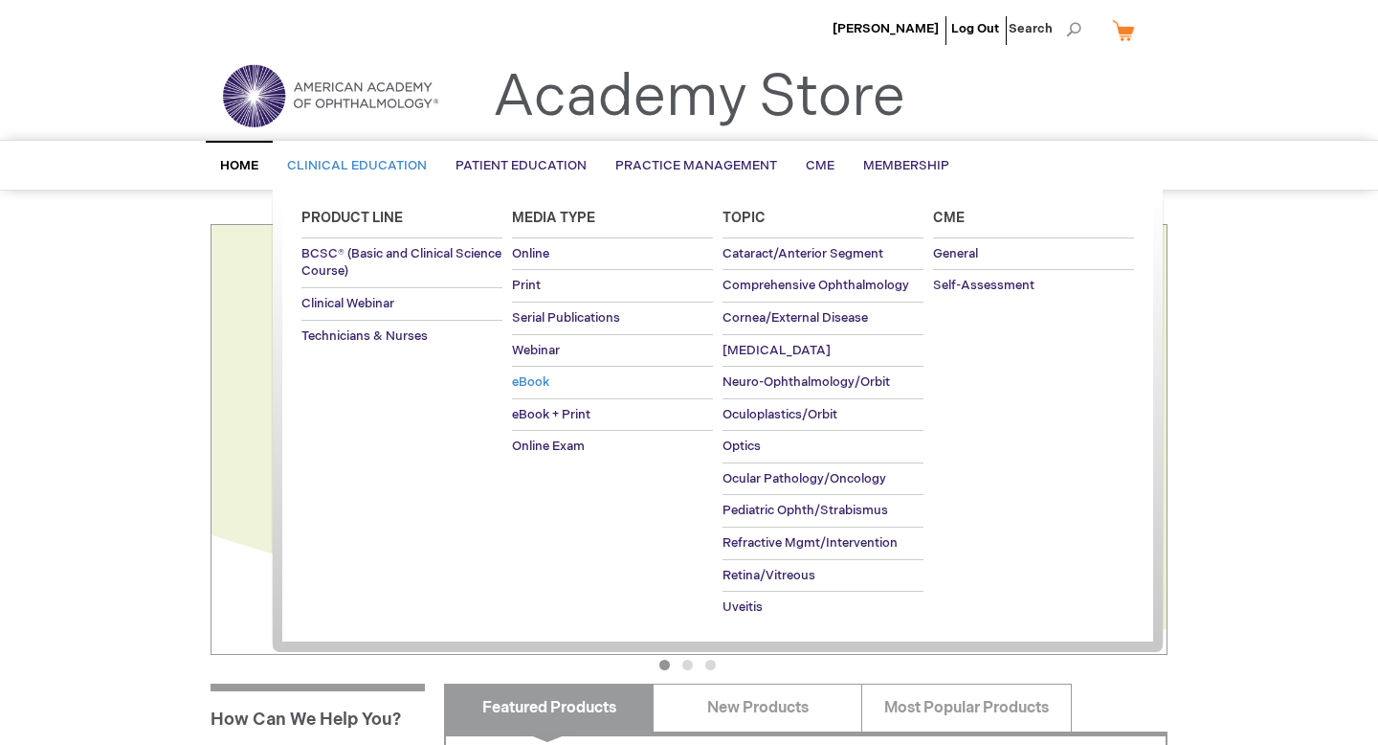
click at [526, 384] on span "eBook" at bounding box center [530, 381] width 37 height 15
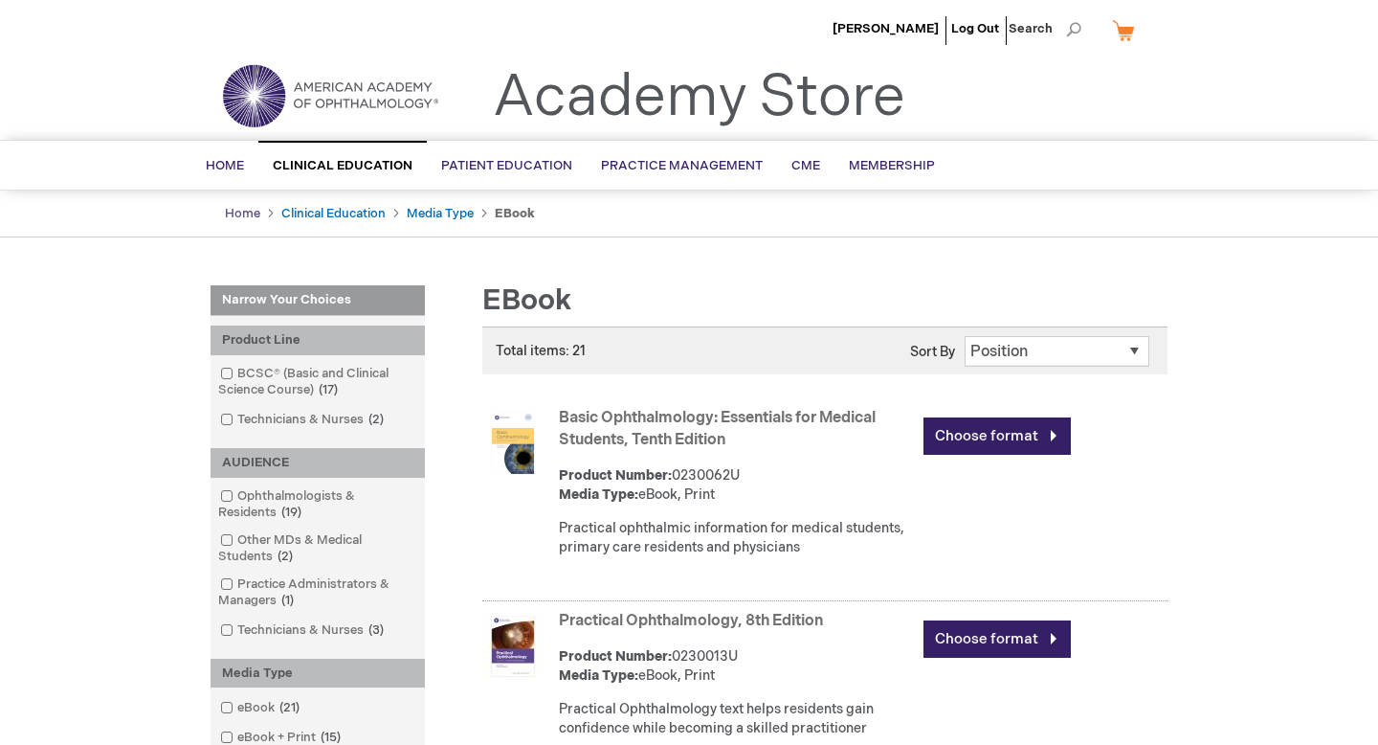
click at [249, 214] on link "Home" at bounding box center [242, 213] width 35 height 15
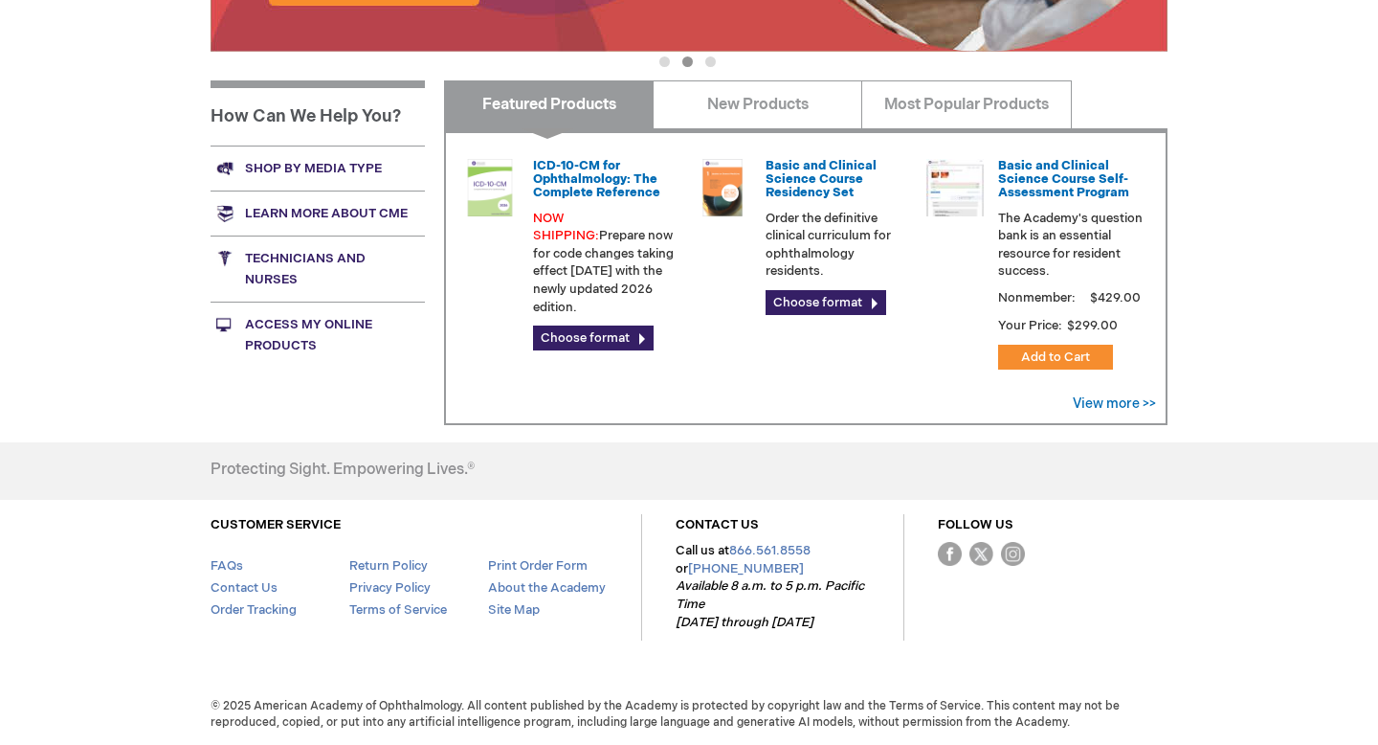
scroll to position [603, 0]
click at [285, 322] on link "Access My Online Products" at bounding box center [318, 335] width 214 height 66
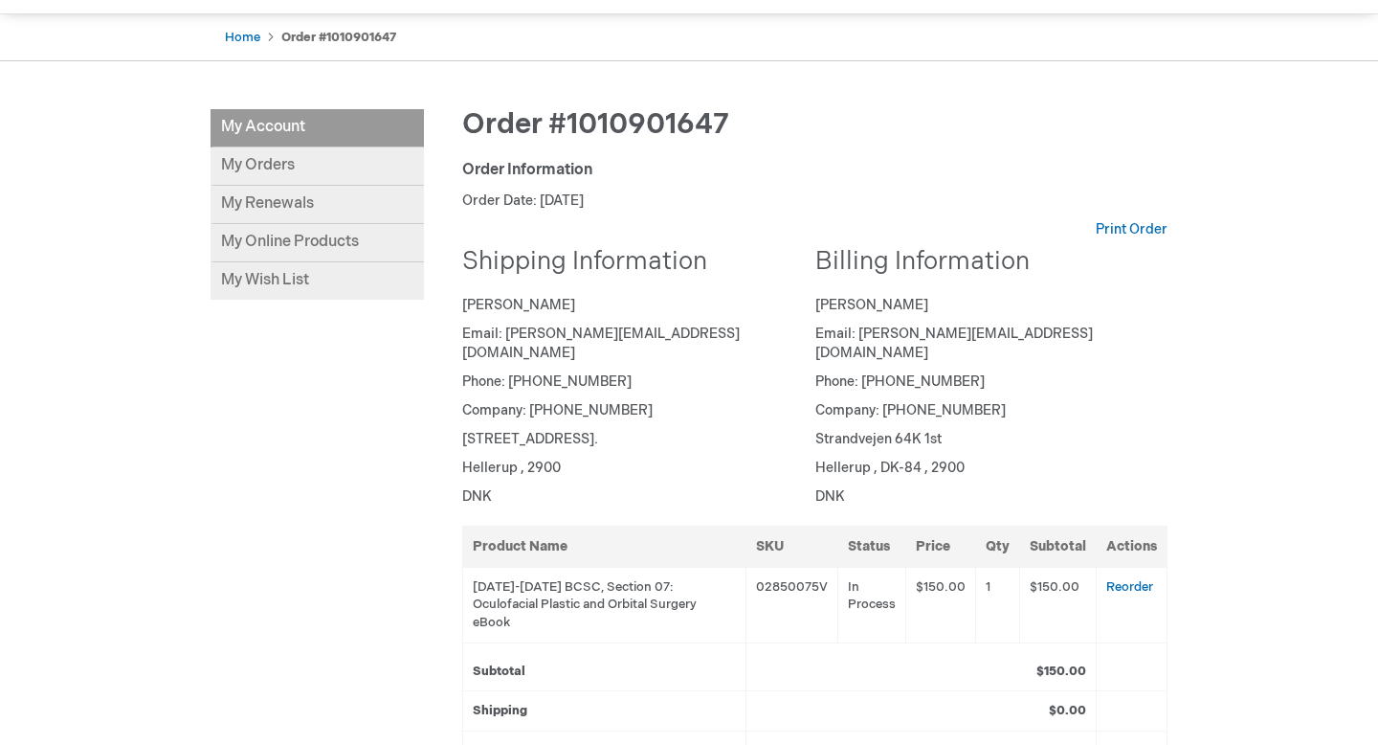
scroll to position [170, 0]
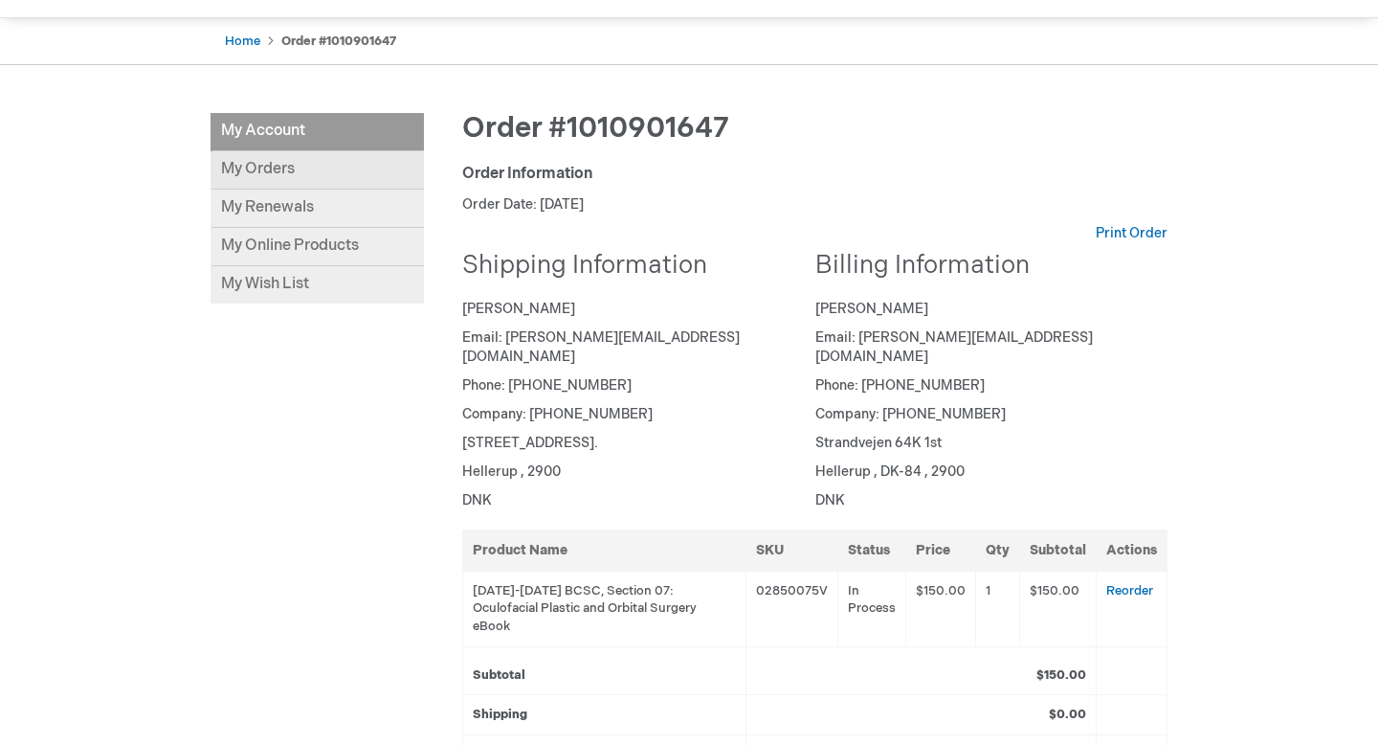
click at [264, 173] on link "My Orders" at bounding box center [317, 170] width 213 height 38
